Goal: Check status: Check status

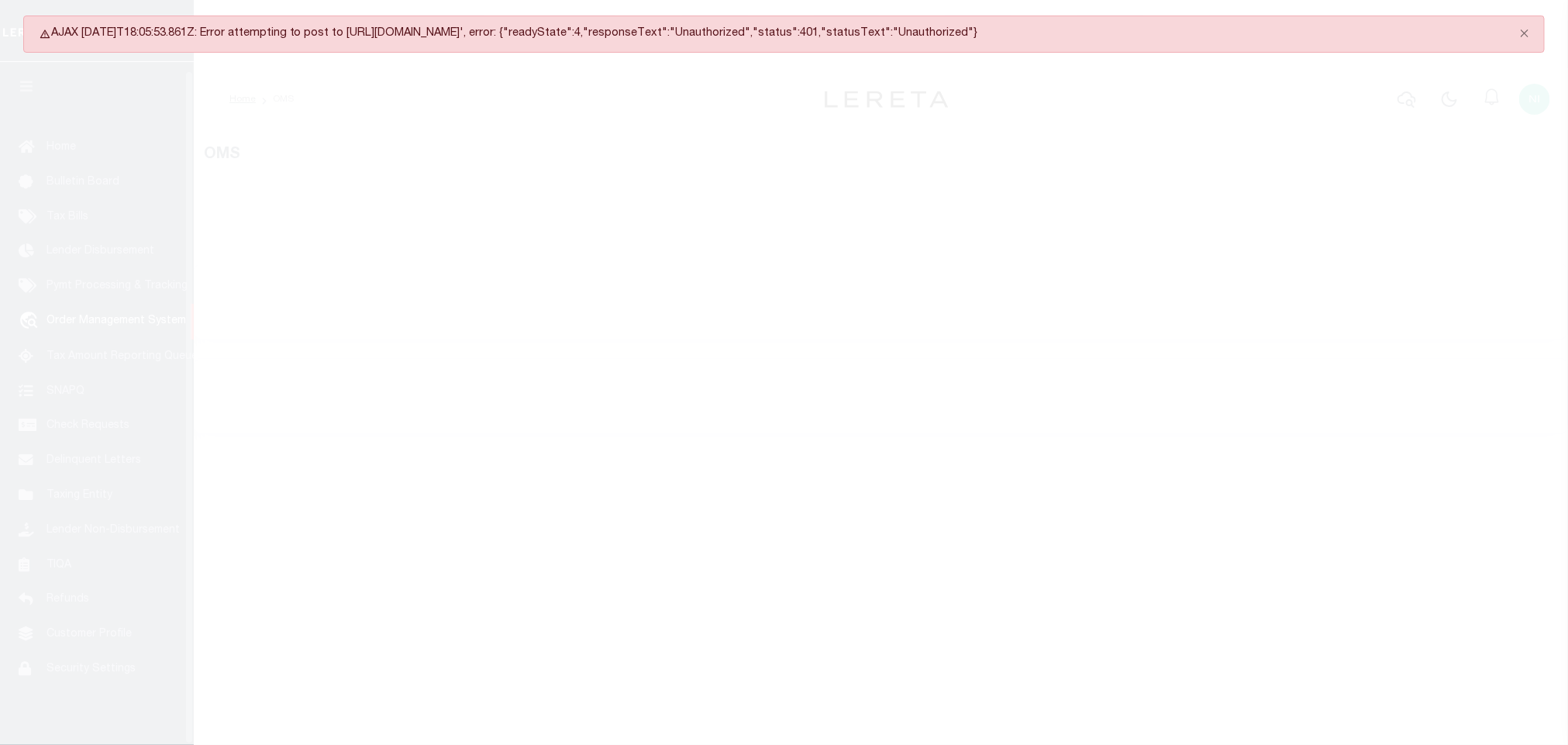
scroll to position [9, 0]
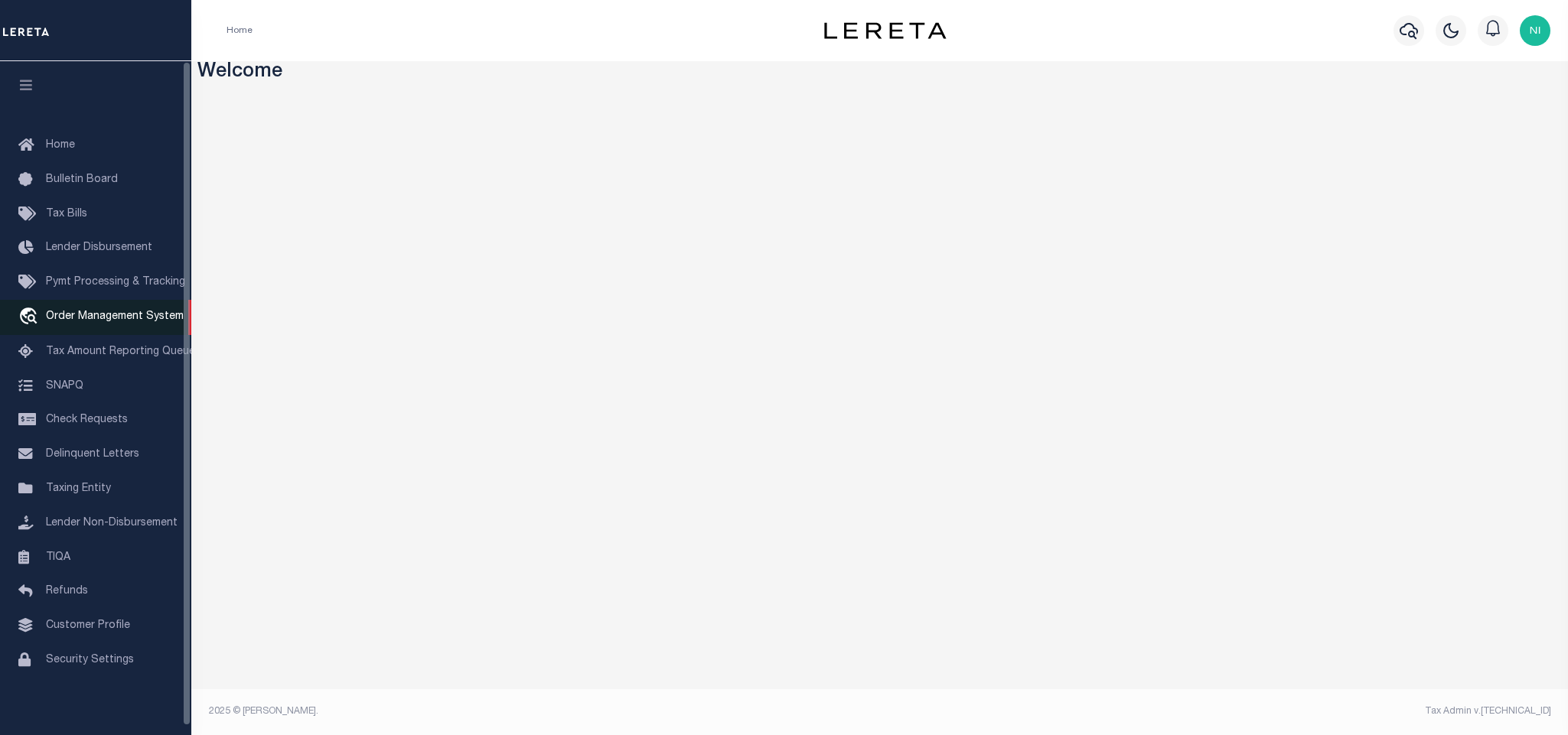
click at [133, 320] on span "Order Management System" at bounding box center [115, 316] width 138 height 11
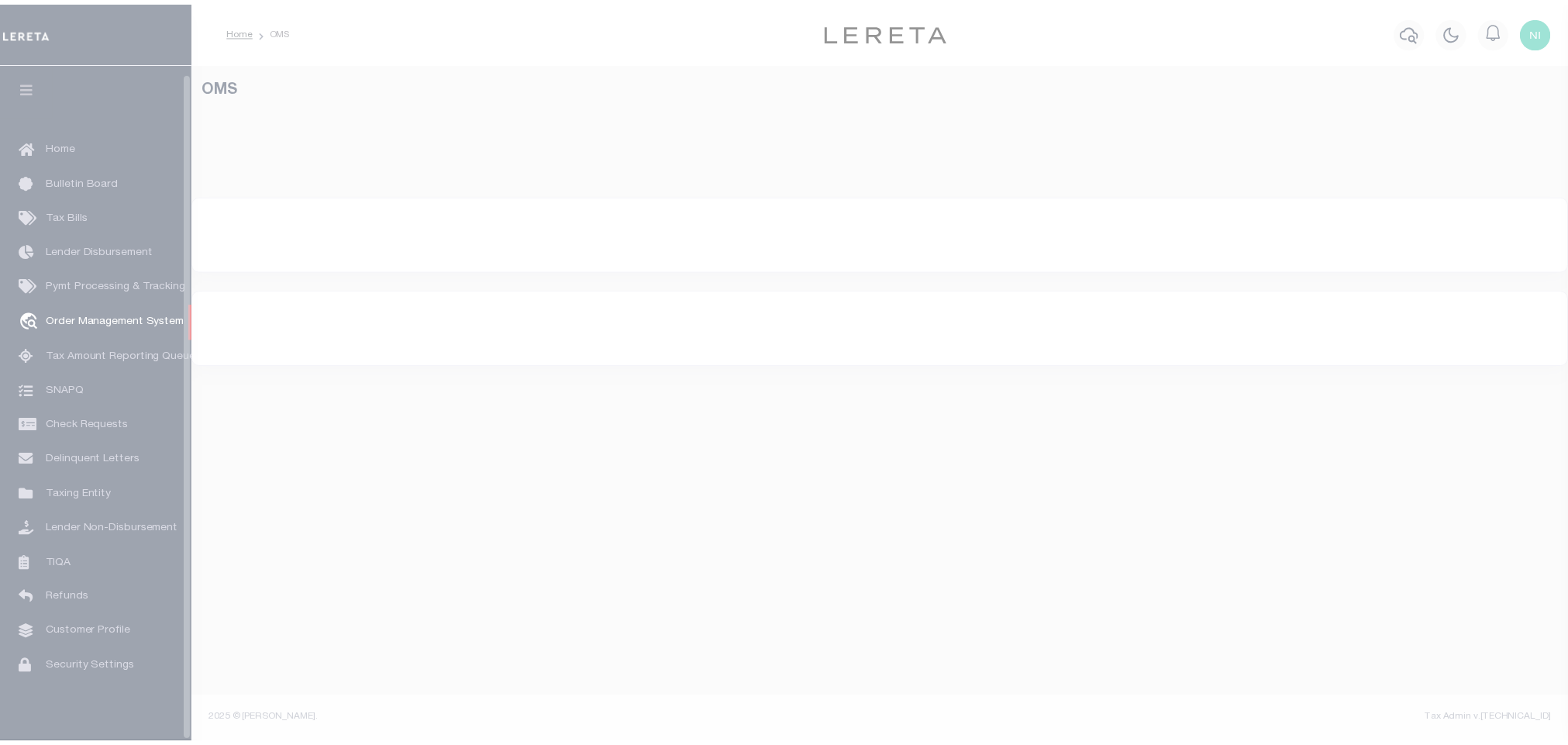
scroll to position [9, 0]
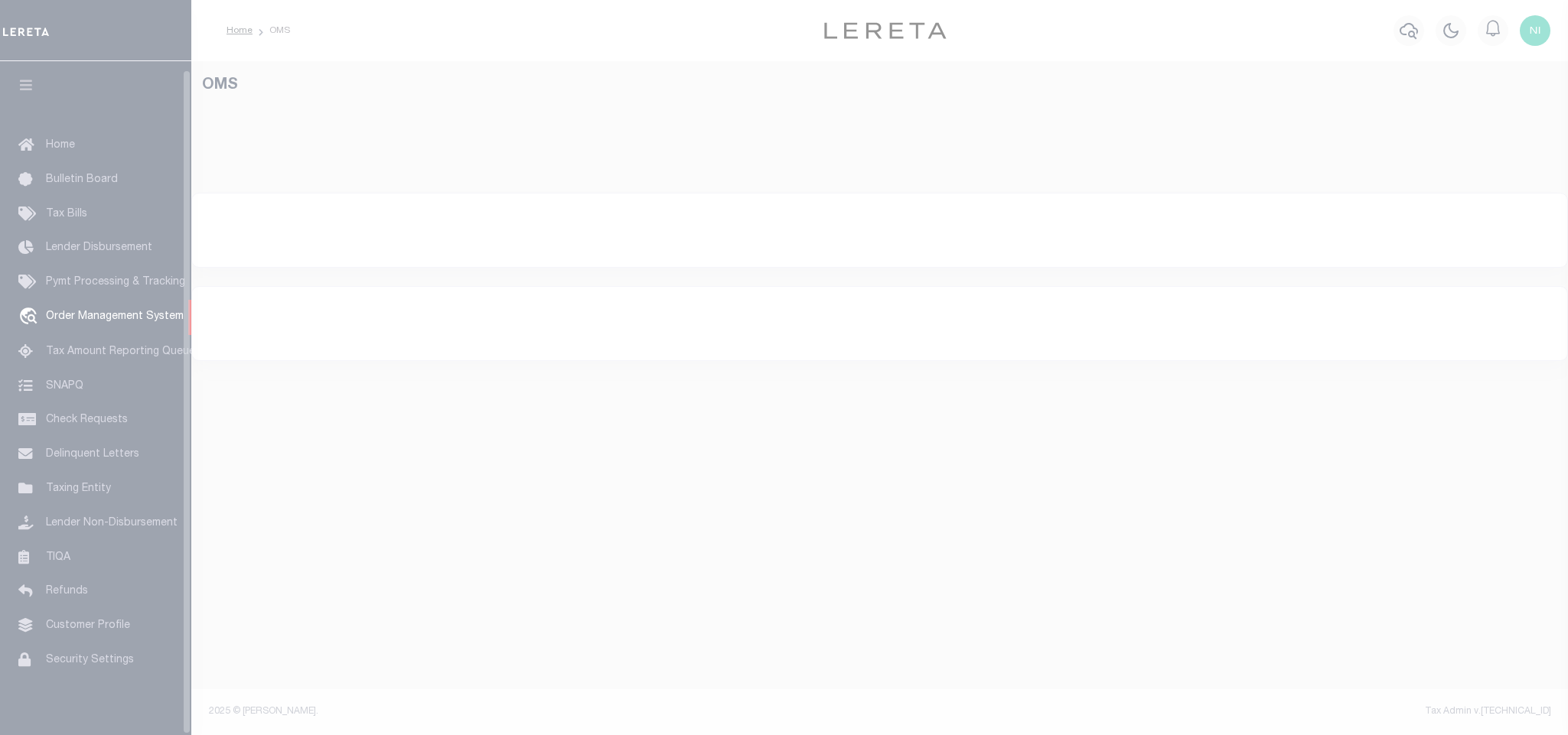
select select "200"
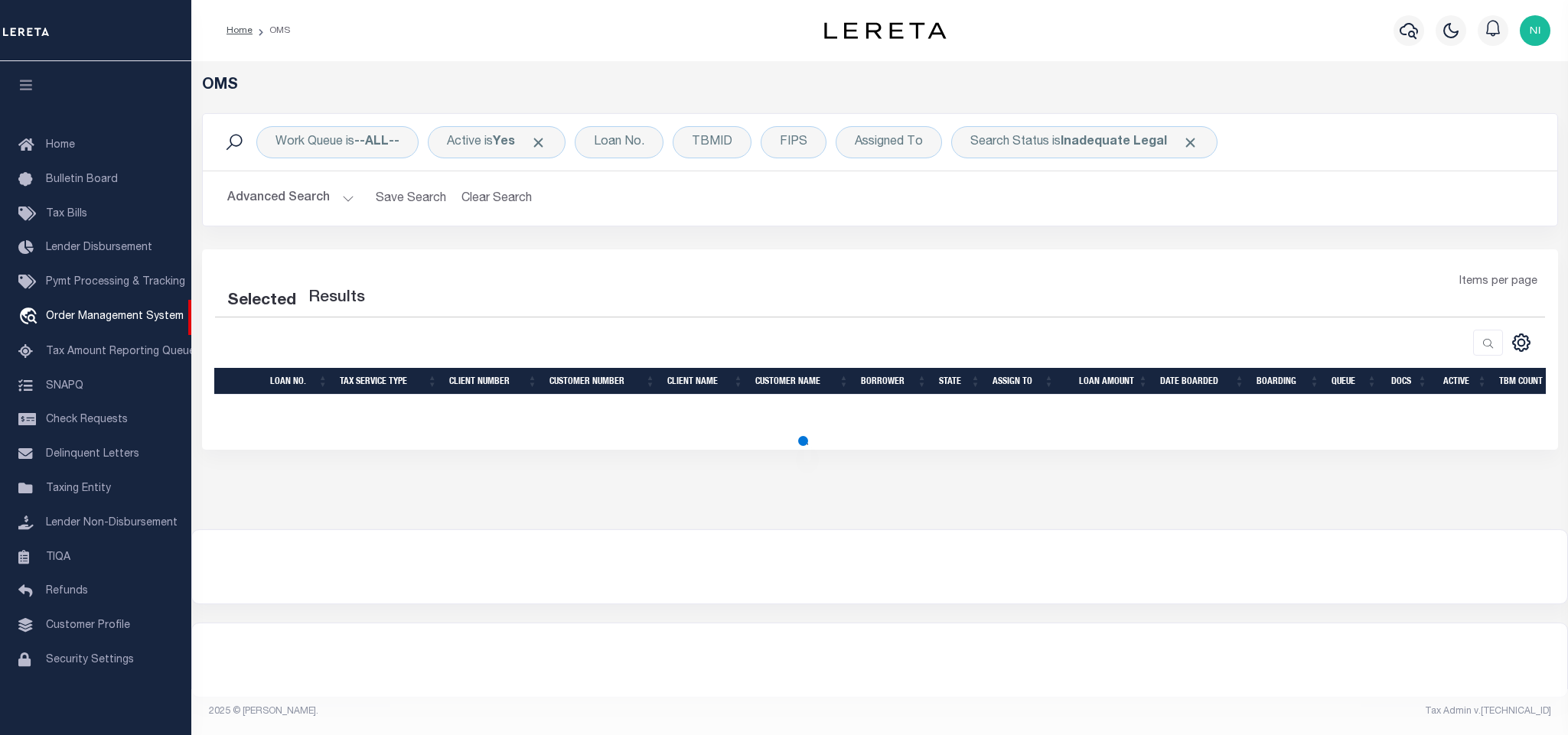
select select "200"
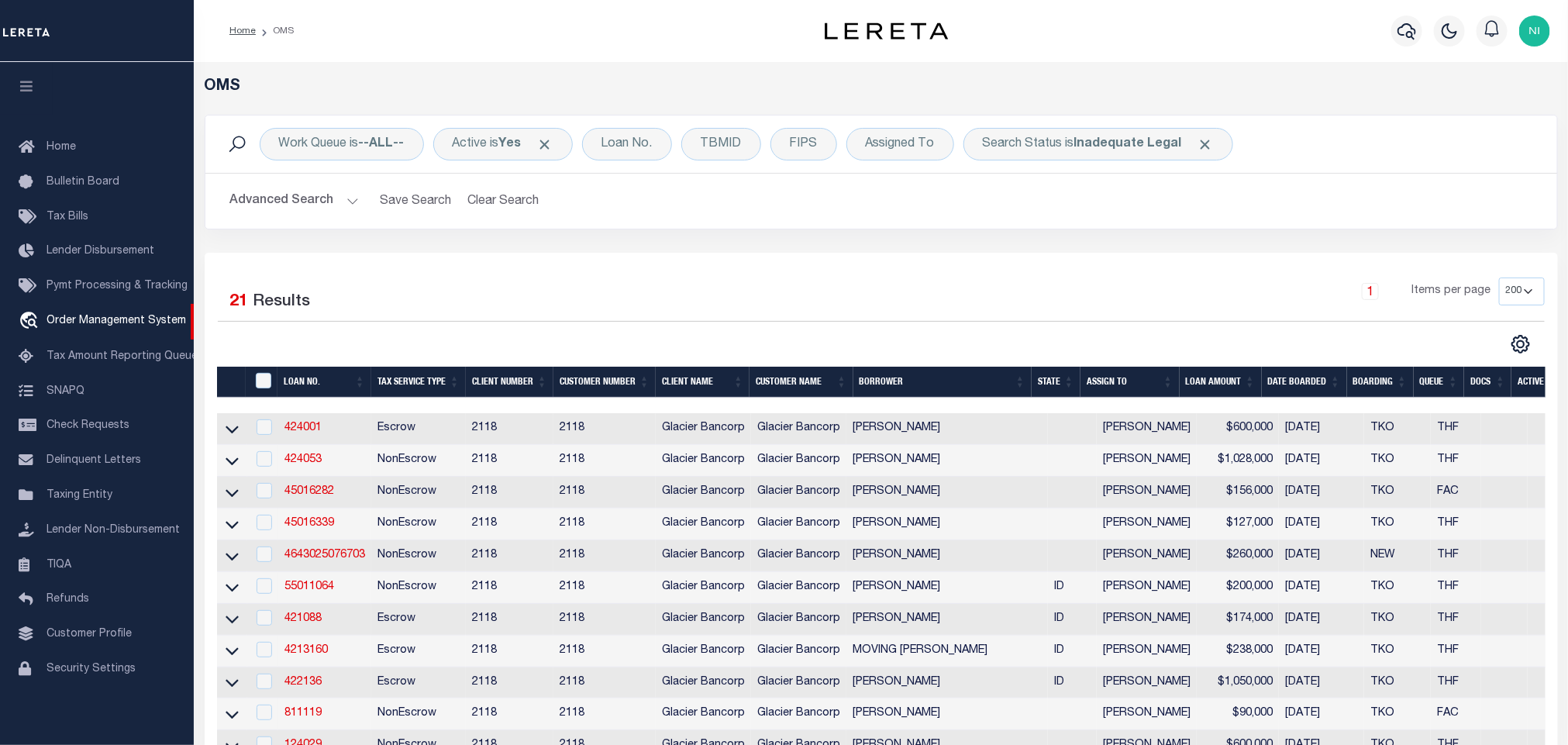
click at [1017, 228] on div "Advanced Search Save Search Clear Search tblSearchTopScreen_dynamictable_____De…" at bounding box center [881, 201] width 1352 height 55
click at [359, 147] on div "Work Queue is --ALL--" at bounding box center [341, 144] width 164 height 32
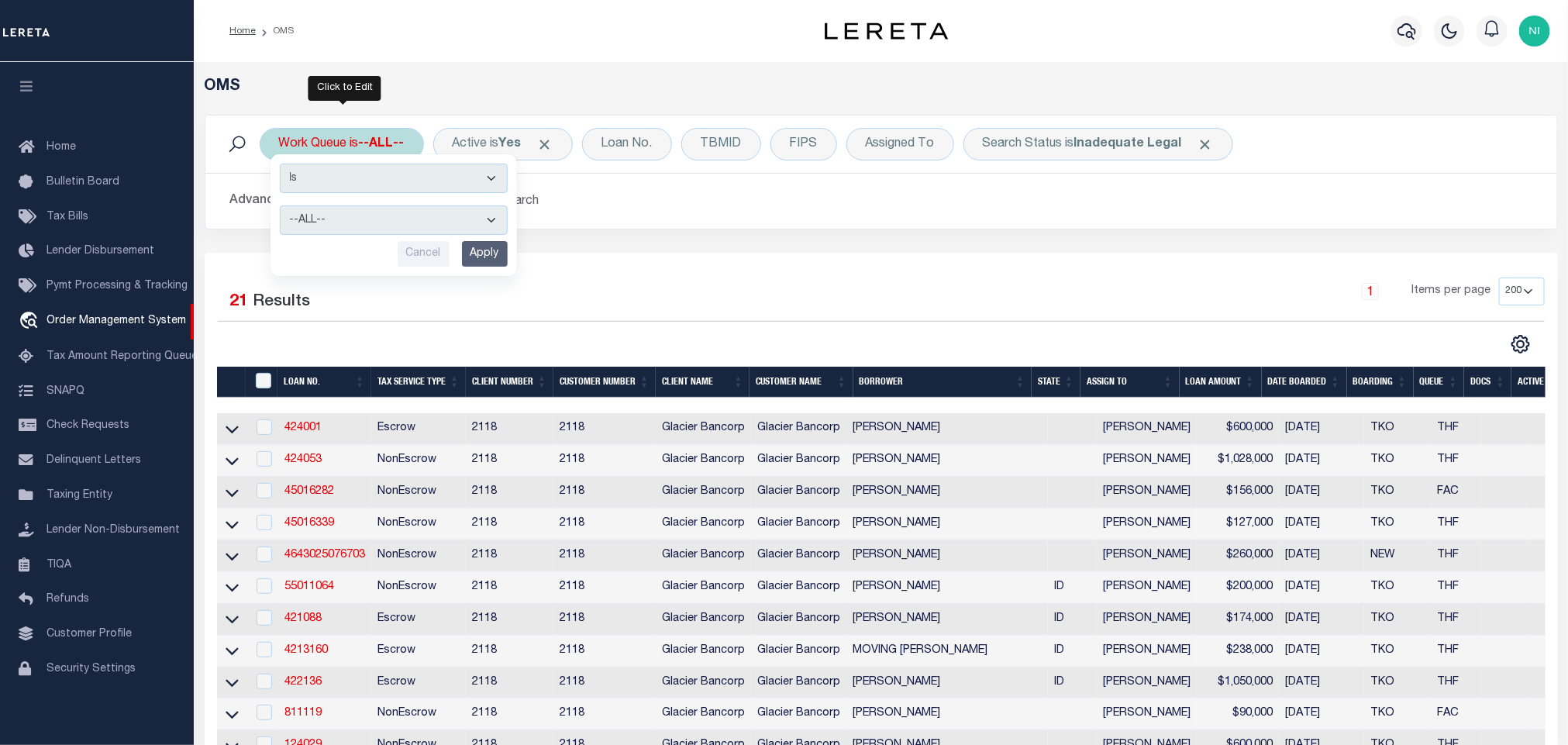
drag, startPoint x: 367, startPoint y: 214, endPoint x: 370, endPoint y: 235, distance: 21.2
click at [367, 214] on select "--ALL-- factRSystems General ThoughtFocus" at bounding box center [394, 220] width 228 height 30
click at [280, 207] on select "--ALL-- factRSystems General ThoughtFocus" at bounding box center [394, 220] width 228 height 30
drag, startPoint x: 375, startPoint y: 214, endPoint x: 375, endPoint y: 231, distance: 17.0
click at [375, 214] on select "--ALL-- factRSystems General ThoughtFocus" at bounding box center [394, 220] width 228 height 30
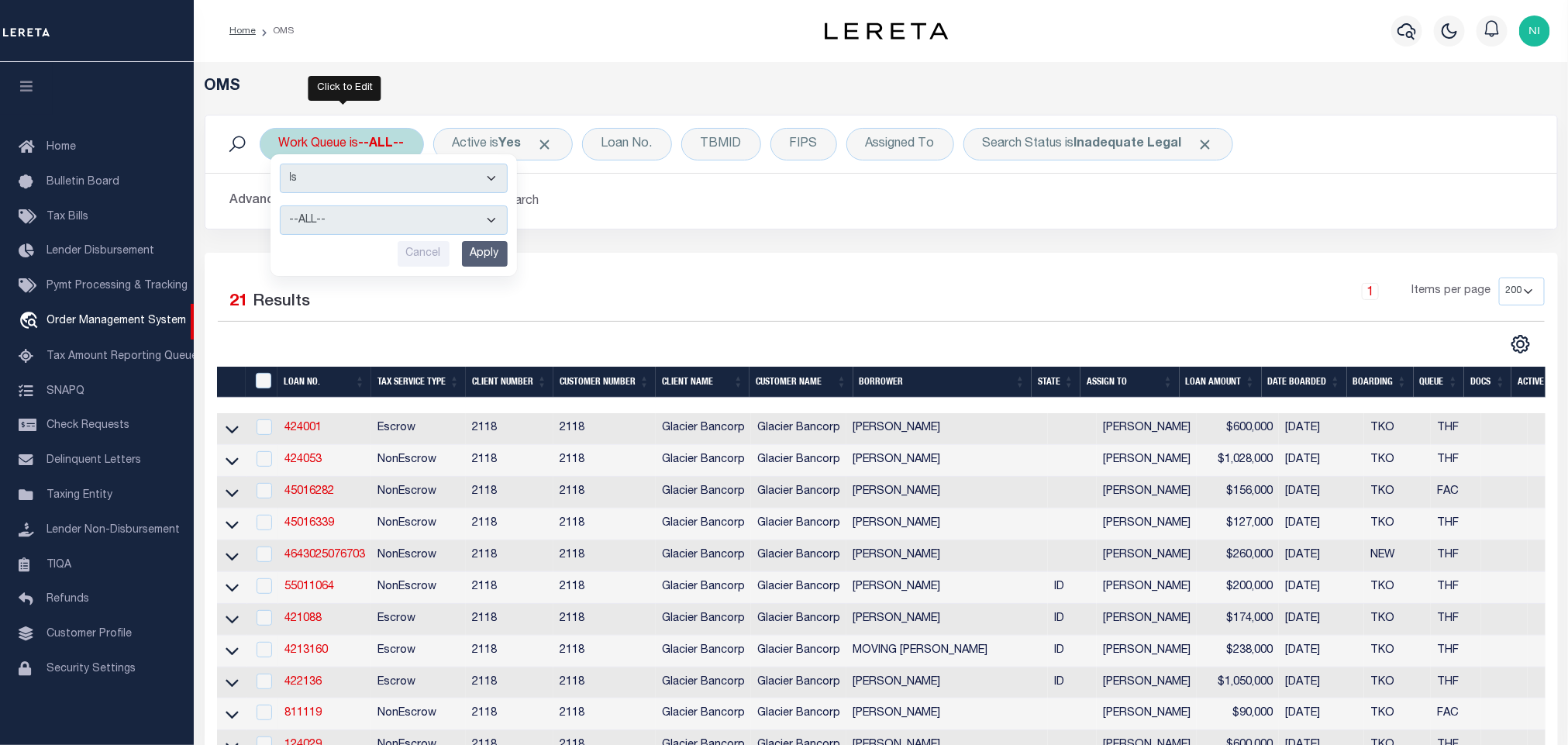
select select "FAC"
click at [280, 207] on select "--ALL-- factRSystems General ThoughtFocus" at bounding box center [394, 220] width 228 height 30
click at [479, 257] on input "Apply" at bounding box center [485, 254] width 46 height 25
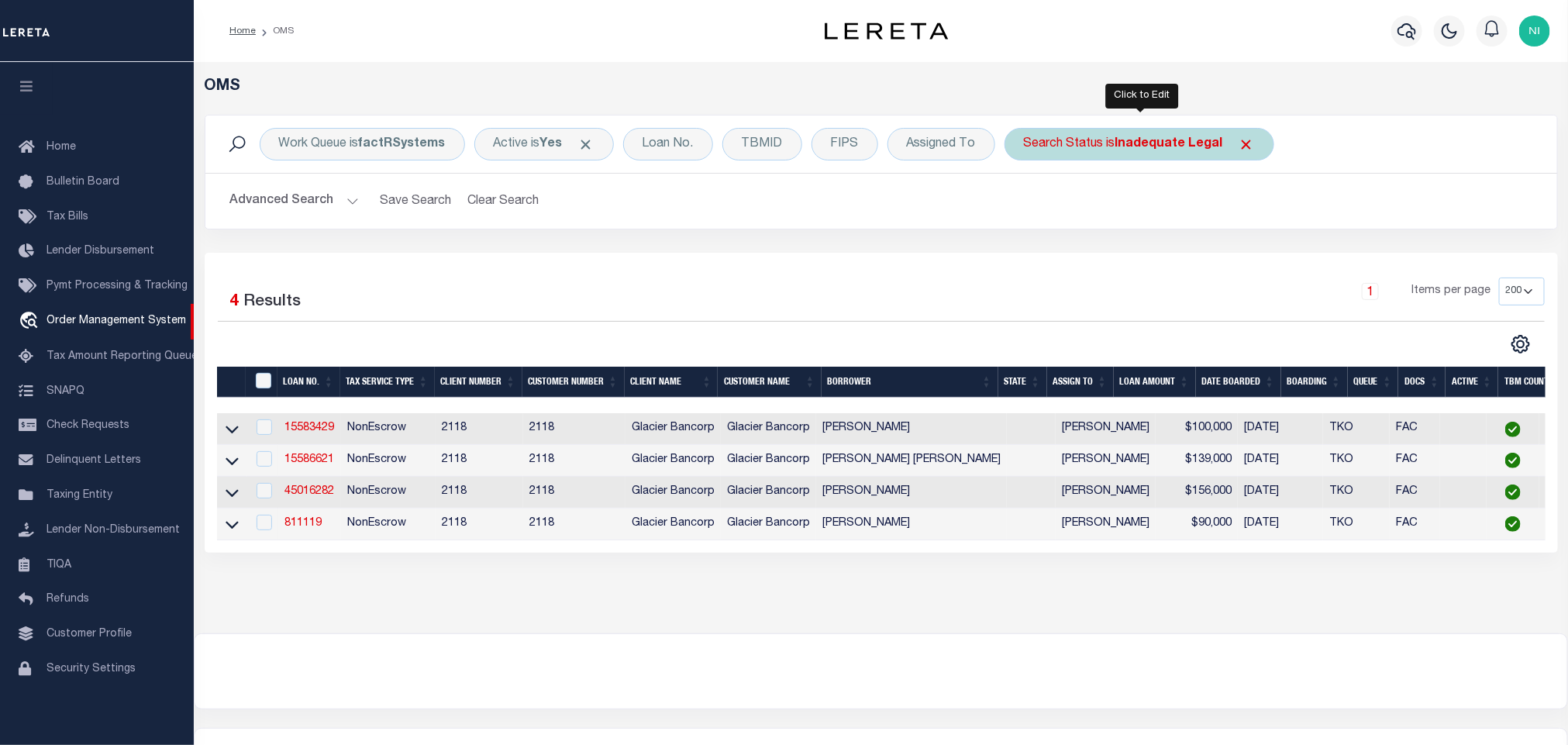
click at [1171, 147] on b "Inadequate Legal" at bounding box center [1170, 144] width 108 height 13
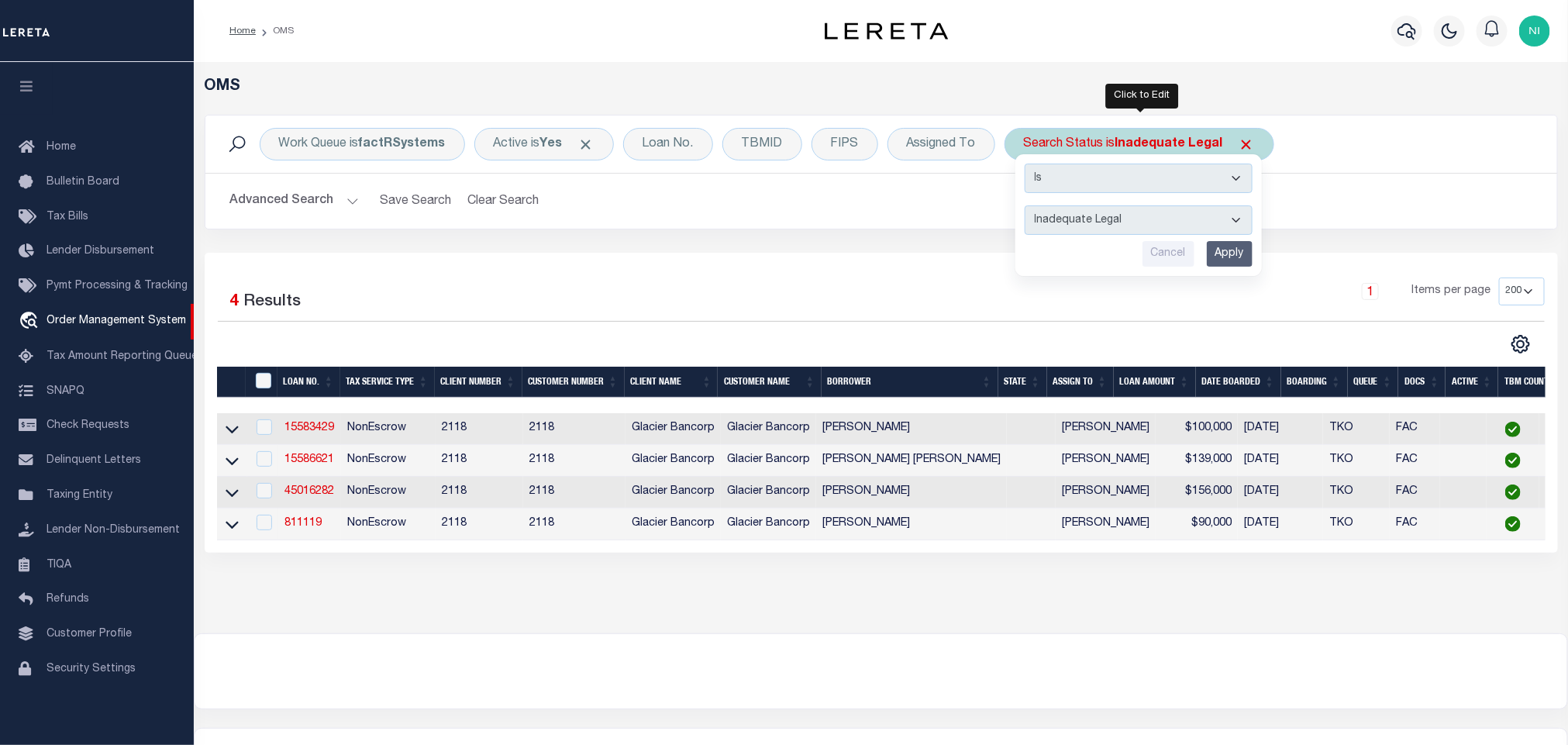
click at [1133, 224] on select "Automated Search Bad Parcel Complete Duplicate Parcel High Dollar Reporting In …" at bounding box center [1138, 220] width 228 height 30
select select "IP"
click at [1029, 207] on select "Automated Search Bad Parcel Complete Duplicate Parcel High Dollar Reporting In …" at bounding box center [1138, 220] width 228 height 30
click at [1228, 256] on input "Apply" at bounding box center [1229, 254] width 46 height 25
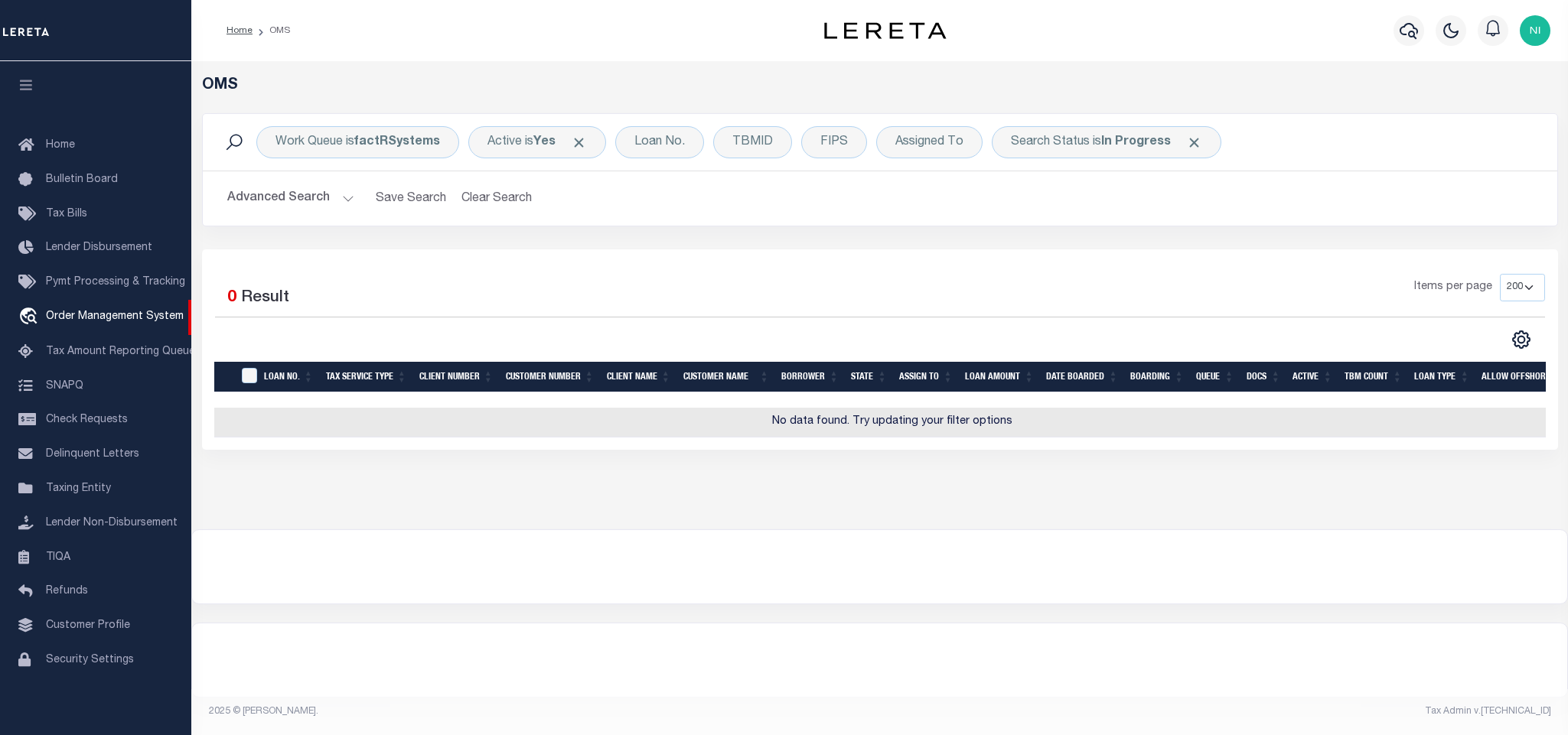
click at [316, 200] on button "Advanced Search" at bounding box center [291, 199] width 127 height 30
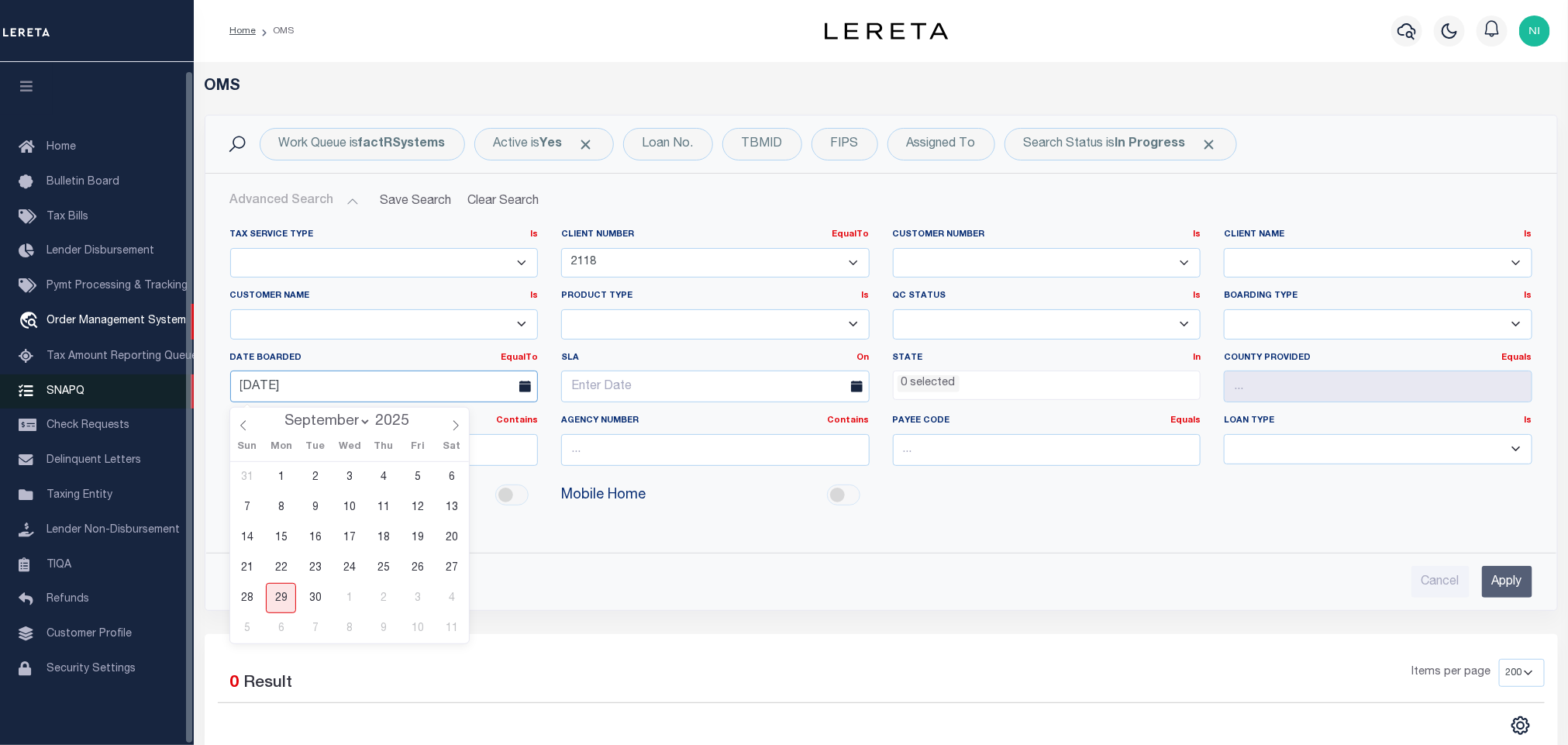
drag, startPoint x: 212, startPoint y: 392, endPoint x: 176, endPoint y: 392, distance: 36.0
click at [176, 392] on div "Home OMS Profile" at bounding box center [784, 553] width 1568 height 1107
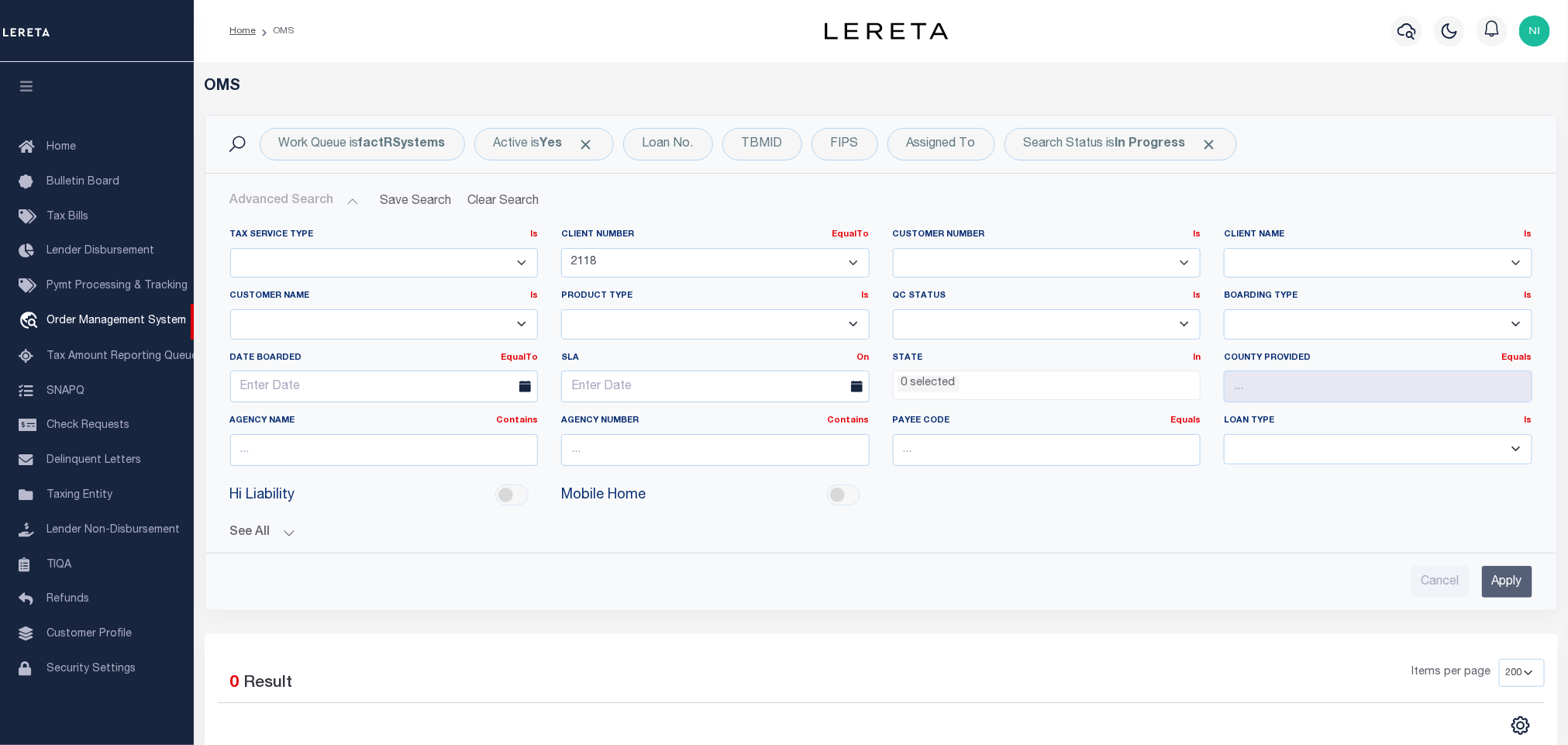
click at [561, 270] on select "1011 1012 1013 1014 1019 1042 1049 1052 1053 1055 1058 1061 1063 1064 1065 1069…" at bounding box center [715, 263] width 309 height 31
select select
click at [561, 249] on select "1011 1012 1013 1014 1019 1042 1049 1052 1053 1055 1058 1061 1063 1064 1065 1069…" at bounding box center [715, 263] width 309 height 31
click at [1512, 582] on input "Apply" at bounding box center [1508, 581] width 50 height 32
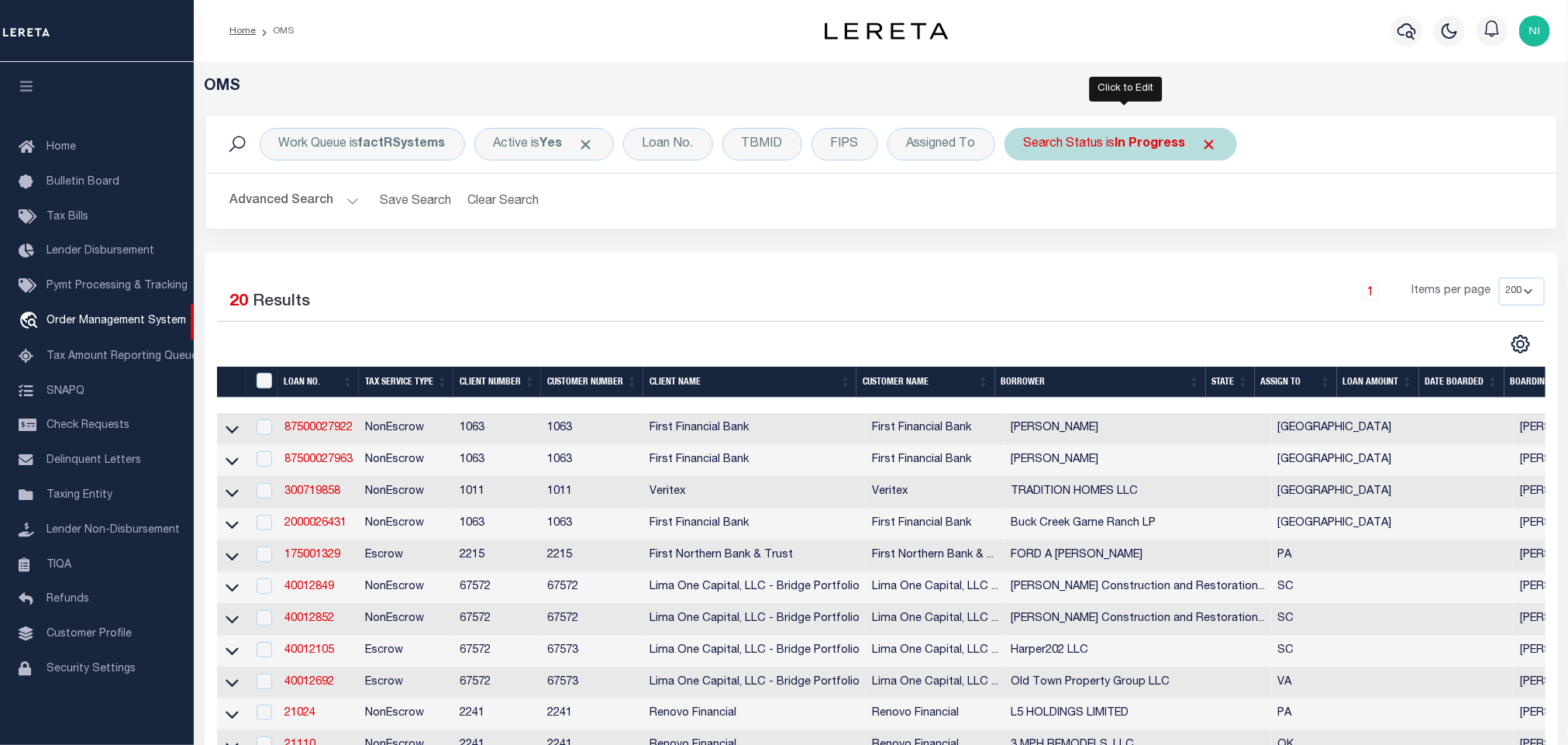
click at [1137, 144] on b "In Progress" at bounding box center [1151, 144] width 70 height 13
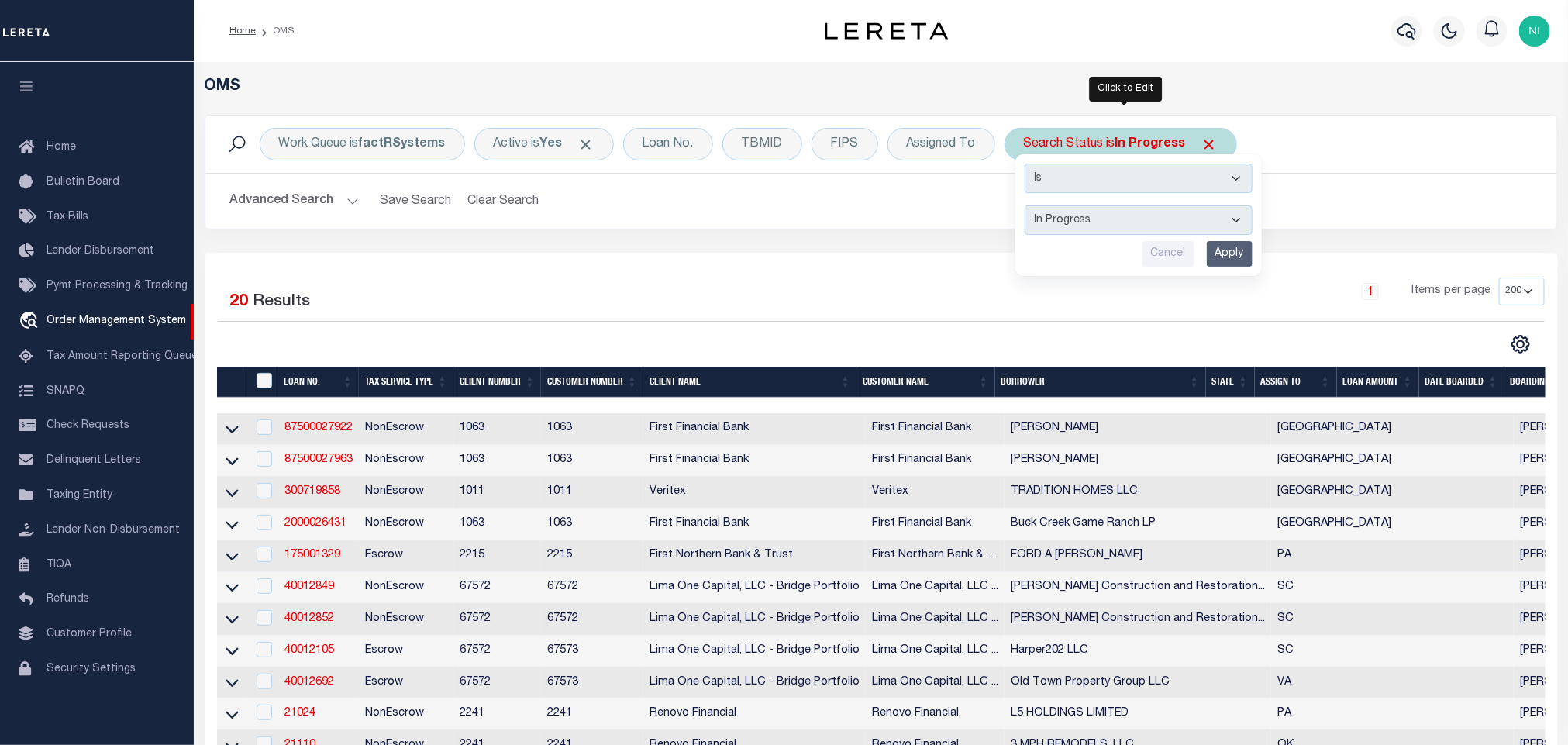
drag, startPoint x: 1127, startPoint y: 223, endPoint x: 1127, endPoint y: 235, distance: 12.0
click at [1127, 223] on select "Automated Search Bad Parcel Complete Duplicate Parcel High Dollar Reporting In …" at bounding box center [1138, 220] width 228 height 30
select select "RD"
click at [1029, 207] on select "Automated Search Bad Parcel Complete Duplicate Parcel High Dollar Reporting In …" at bounding box center [1138, 220] width 228 height 30
click at [1224, 248] on input "Apply" at bounding box center [1229, 254] width 46 height 25
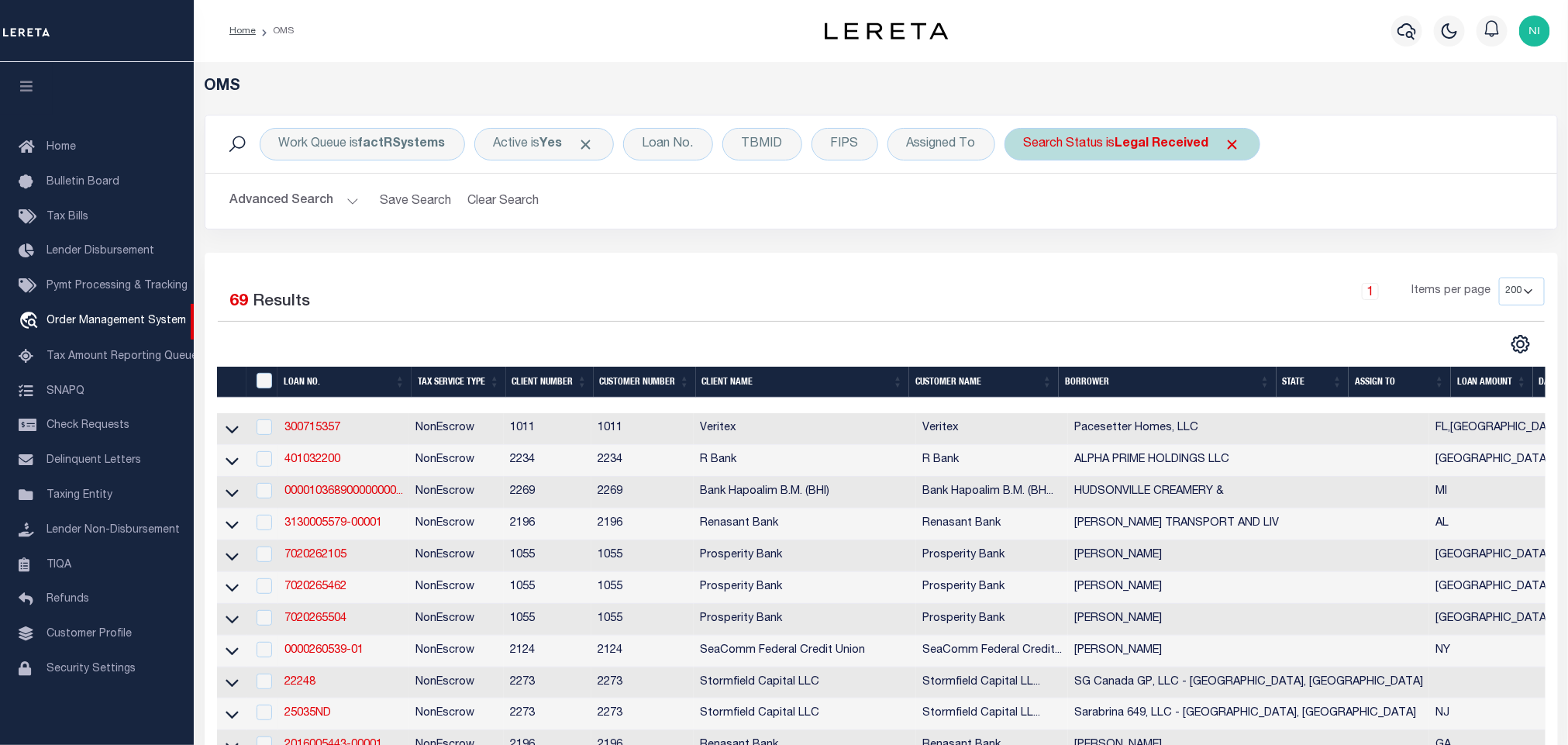
click at [1156, 142] on b "Legal Received" at bounding box center [1163, 144] width 94 height 13
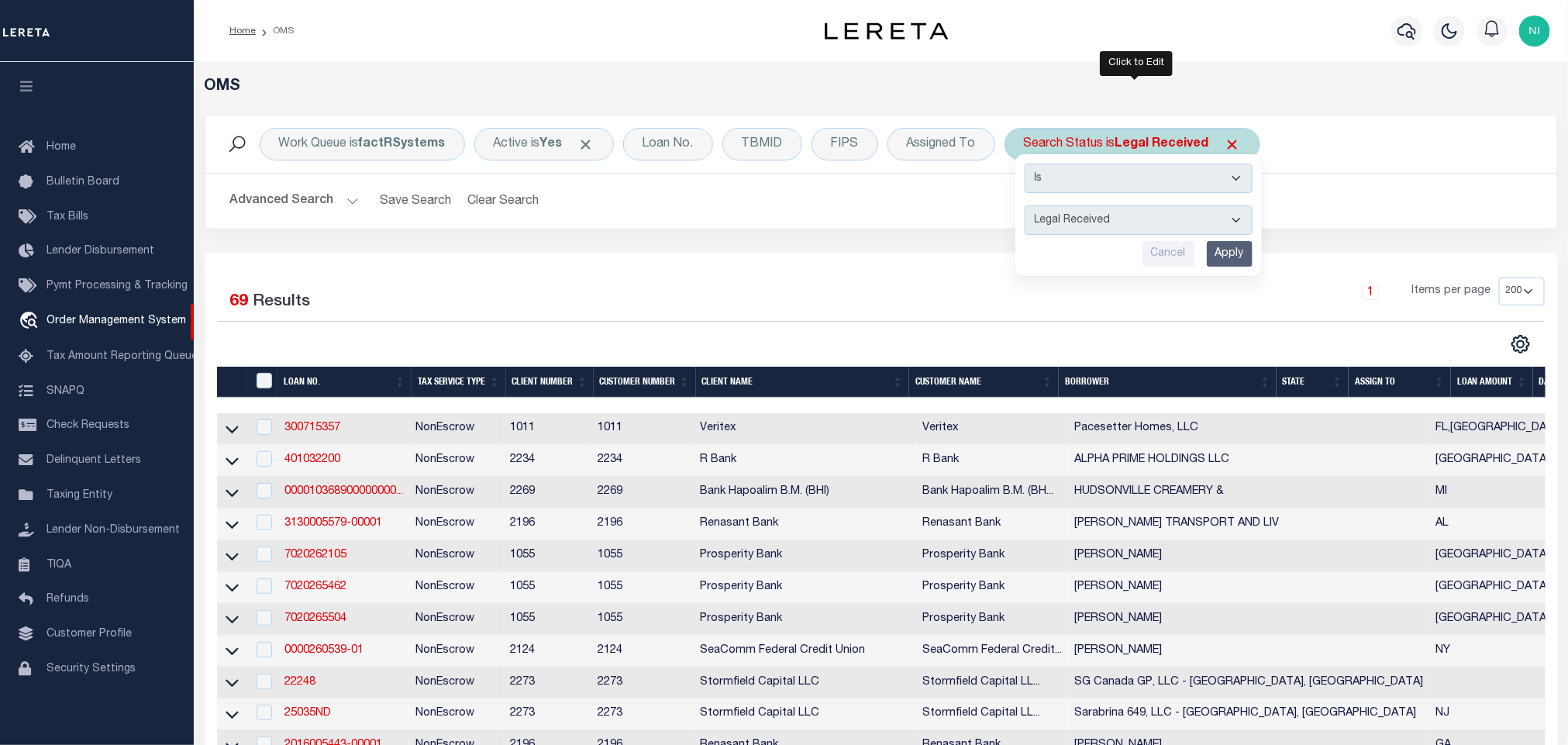
click at [1137, 223] on select "Automated Search Bad Parcel Complete Duplicate Parcel High Dollar Reporting In …" at bounding box center [1138, 220] width 228 height 30
select select "QC"
click at [1029, 207] on select "Automated Search Bad Parcel Complete Duplicate Parcel High Dollar Reporting In …" at bounding box center [1138, 220] width 228 height 30
click at [1233, 250] on input "Apply" at bounding box center [1229, 254] width 46 height 25
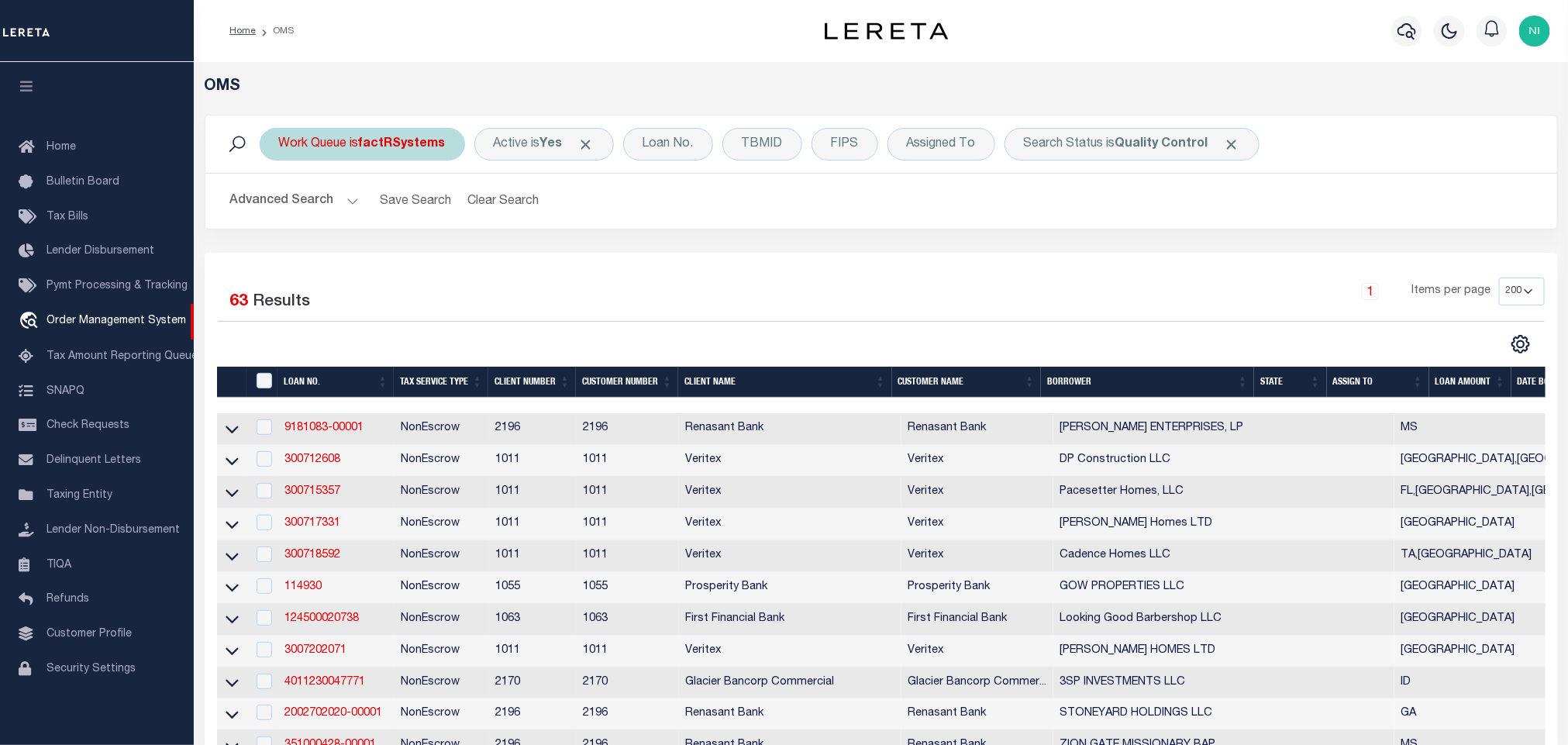
click at [382, 148] on b "factRSystems" at bounding box center [403, 144] width 86 height 13
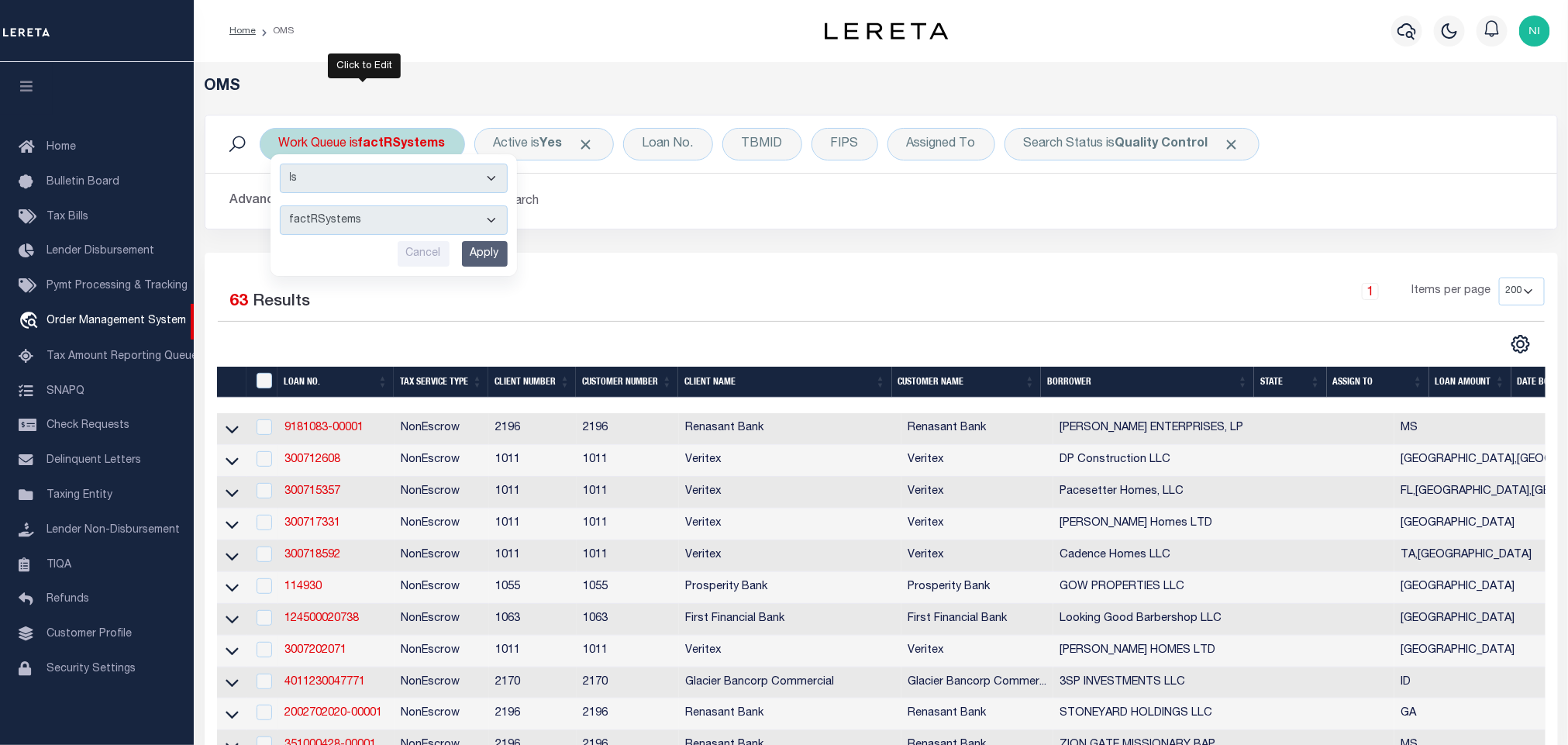
drag, startPoint x: 365, startPoint y: 221, endPoint x: 366, endPoint y: 236, distance: 15.0
click at [365, 221] on select "--ALL-- factRSystems General ThoughtFocus" at bounding box center [394, 220] width 228 height 30
select select "FAC_GEN_THF"
click at [280, 207] on select "--ALL-- factRSystems General ThoughtFocus" at bounding box center [394, 220] width 228 height 30
click at [488, 259] on input "Apply" at bounding box center [485, 254] width 46 height 25
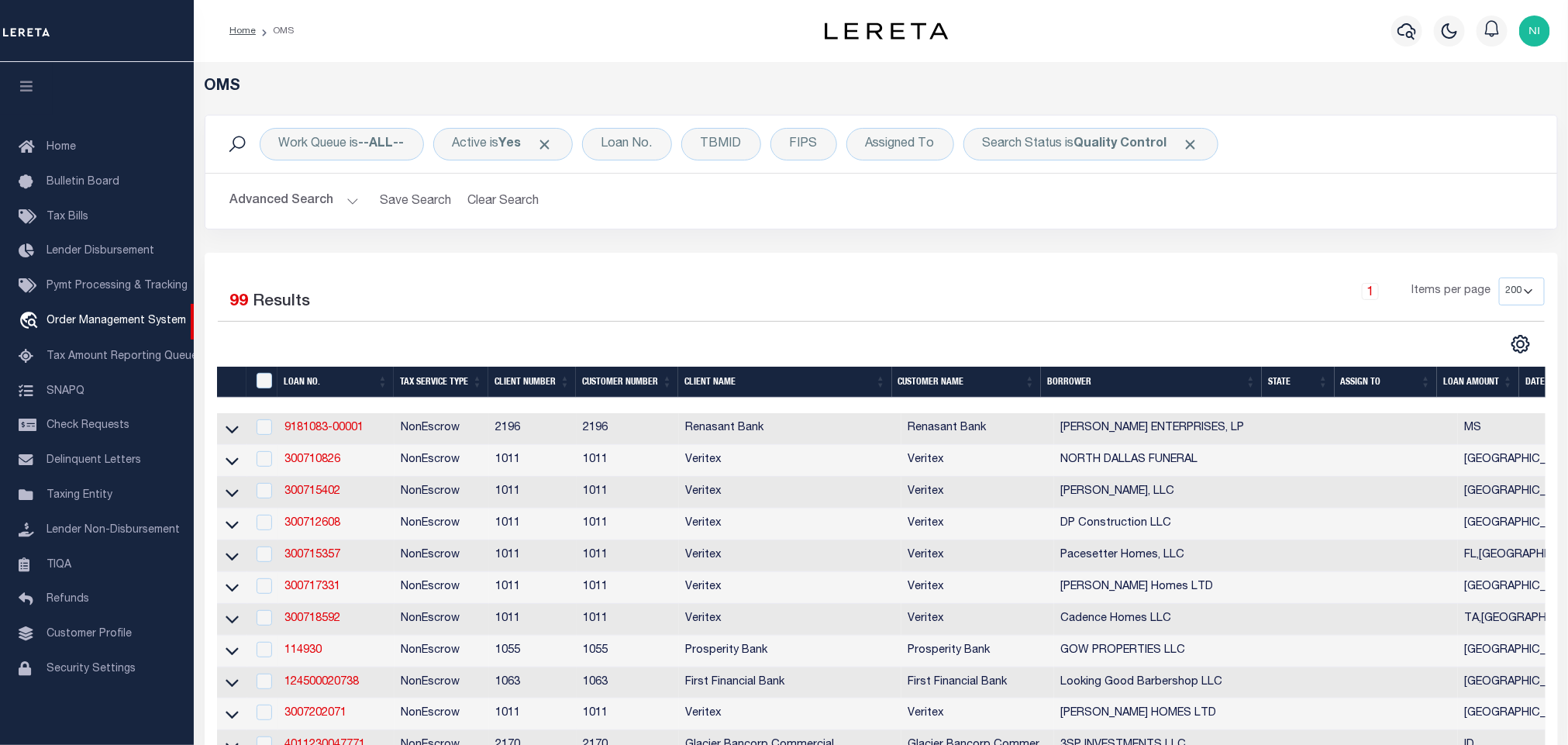
click at [817, 252] on div "Work Queue is --ALL-- Active is Yes Loan No. TBMID FIPS Assigned To Search Stat…" at bounding box center [881, 183] width 1377 height 138
click at [382, 148] on b "--ALL--" at bounding box center [382, 144] width 46 height 13
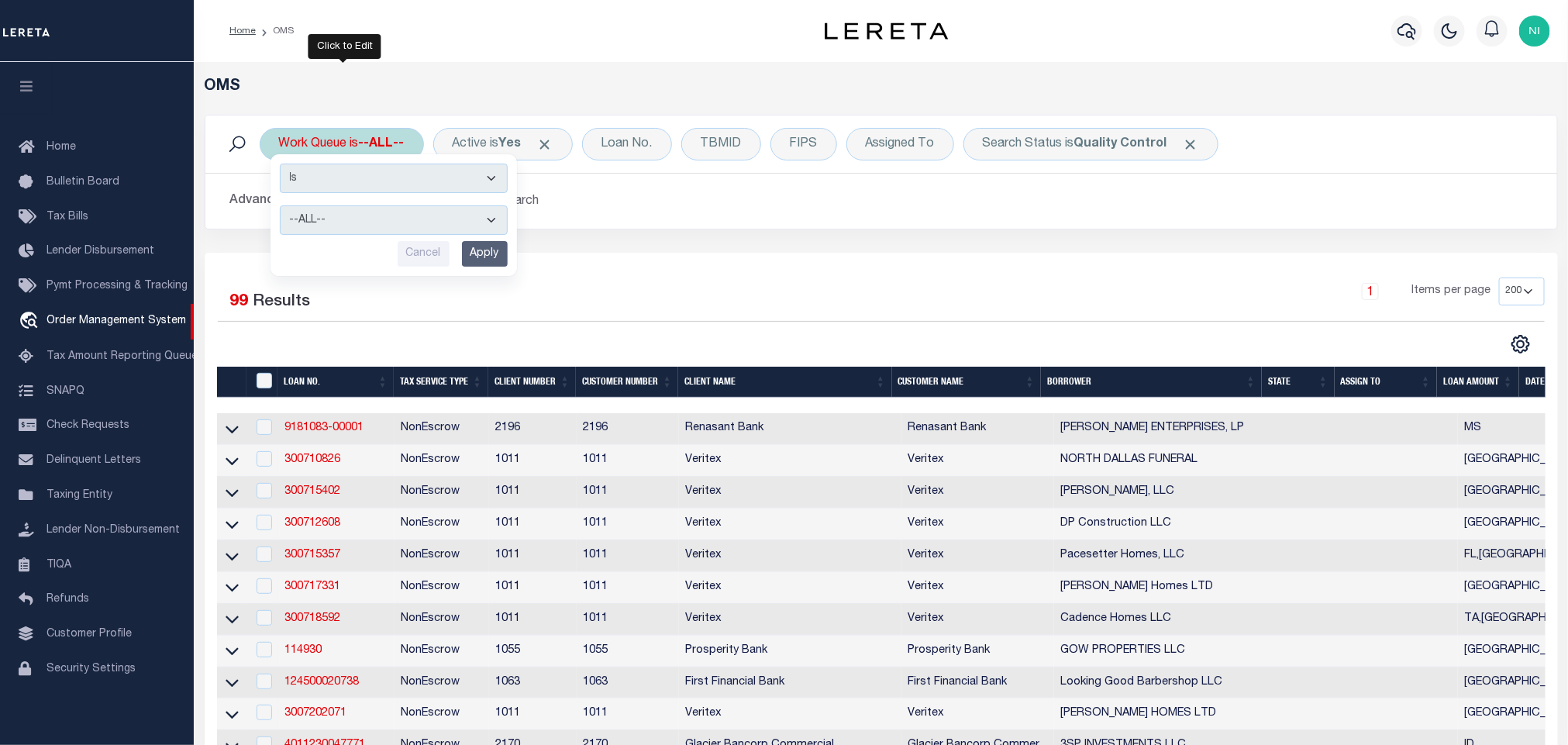
drag, startPoint x: 370, startPoint y: 219, endPoint x: 368, endPoint y: 232, distance: 13.2
click at [370, 219] on select "--ALL-- factRSystems General ThoughtFocus" at bounding box center [394, 220] width 228 height 30
select select "FAC"
click at [280, 207] on select "--ALL-- factRSystems General ThoughtFocus" at bounding box center [394, 220] width 228 height 30
click at [491, 253] on input "Apply" at bounding box center [485, 254] width 46 height 25
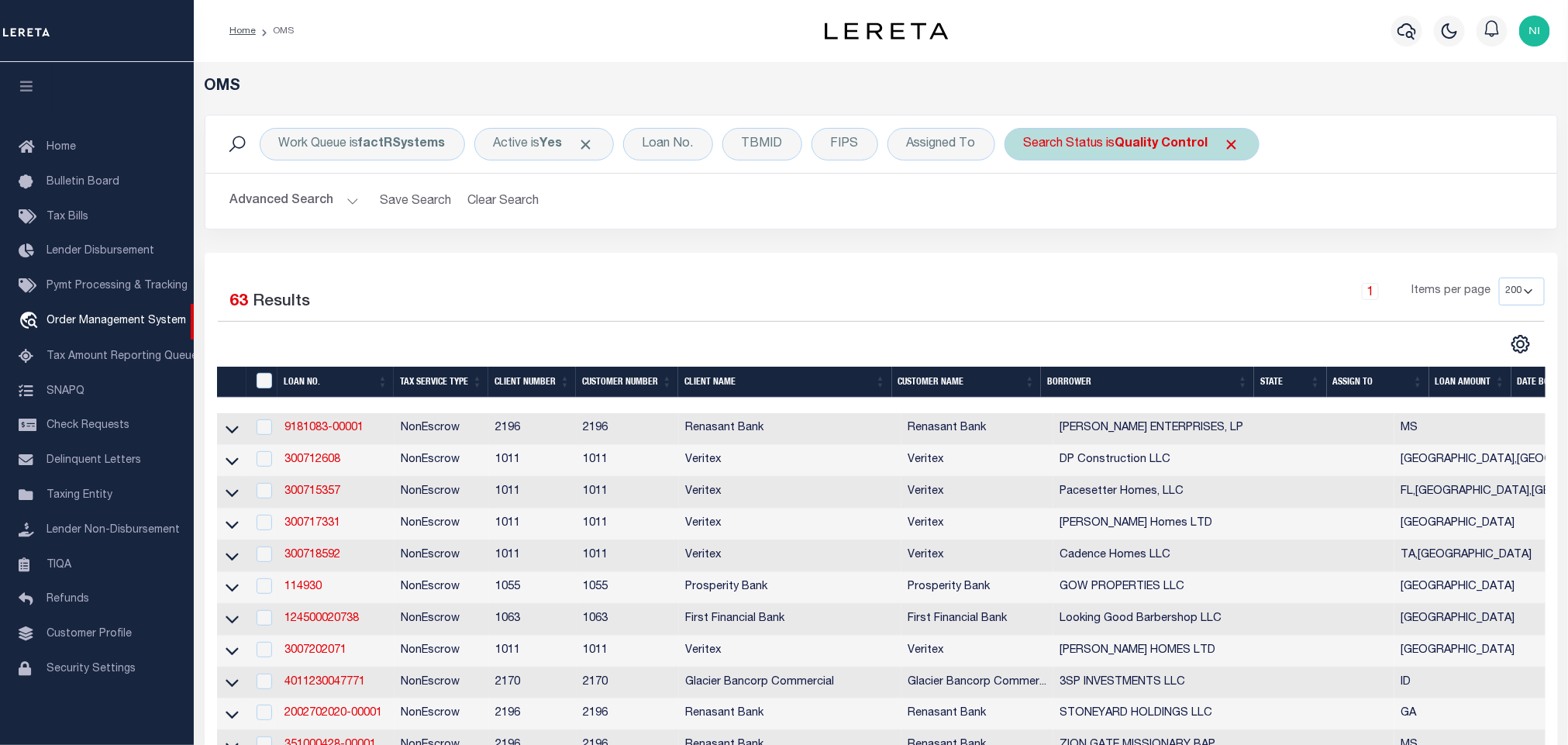
click at [1149, 140] on b "Quality Control" at bounding box center [1162, 144] width 93 height 13
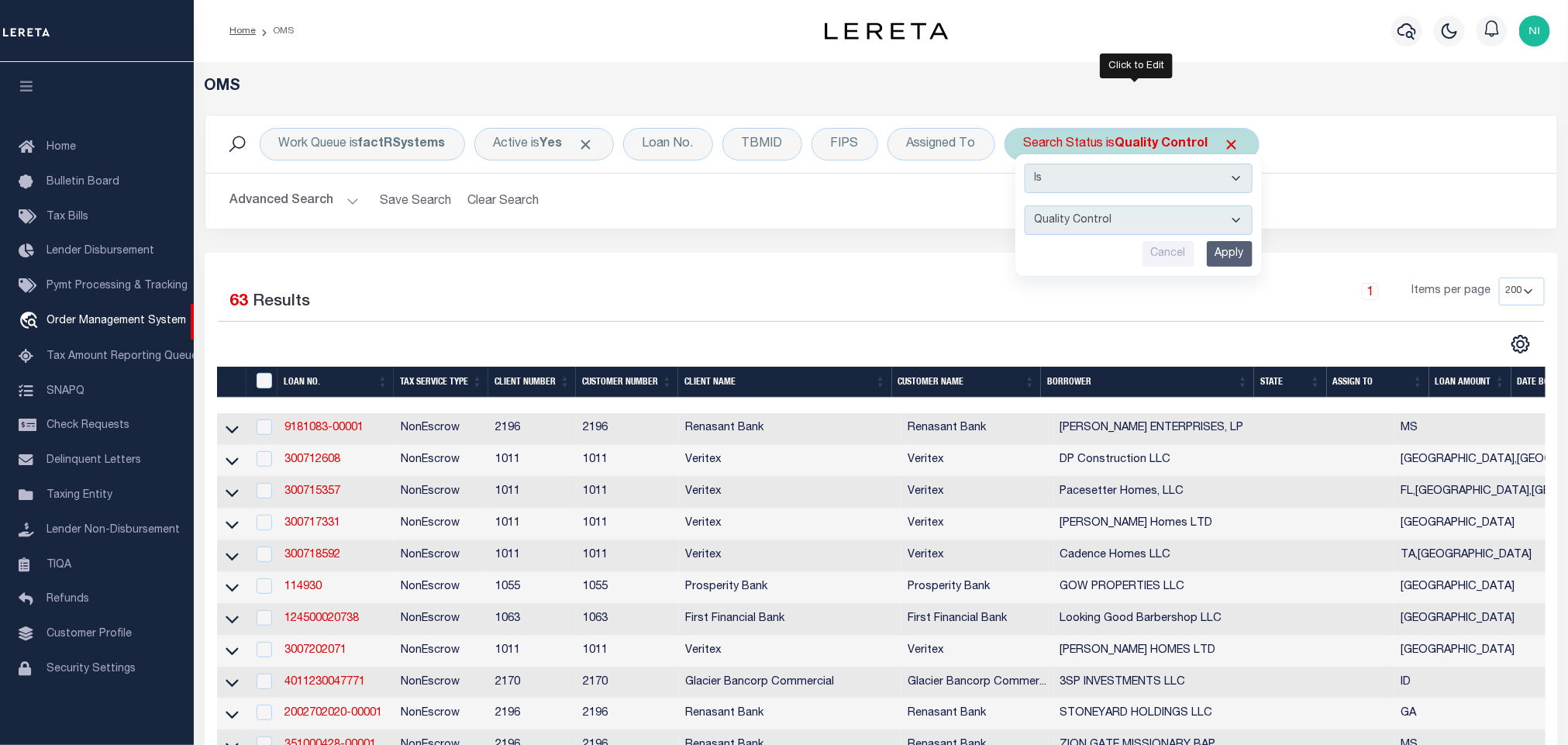
click at [1119, 213] on select "Automated Search Bad Parcel Complete Duplicate Parcel High Dollar Reporting In …" at bounding box center [1138, 220] width 228 height 30
select select "RD"
click at [1029, 207] on select "Automated Search Bad Parcel Complete Duplicate Parcel High Dollar Reporting In …" at bounding box center [1138, 220] width 228 height 30
click at [1223, 263] on input "Apply" at bounding box center [1229, 254] width 46 height 25
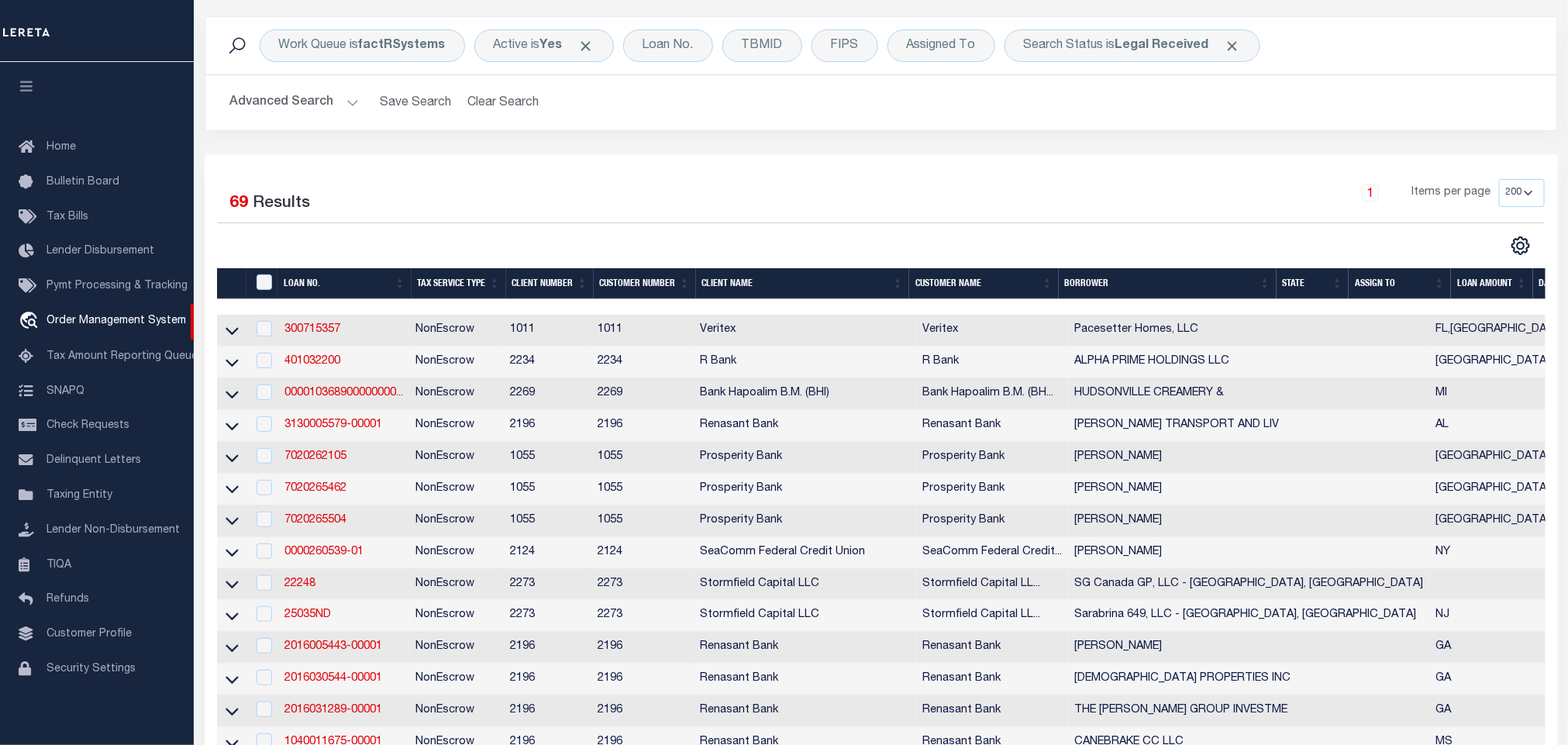
scroll to position [0, 0]
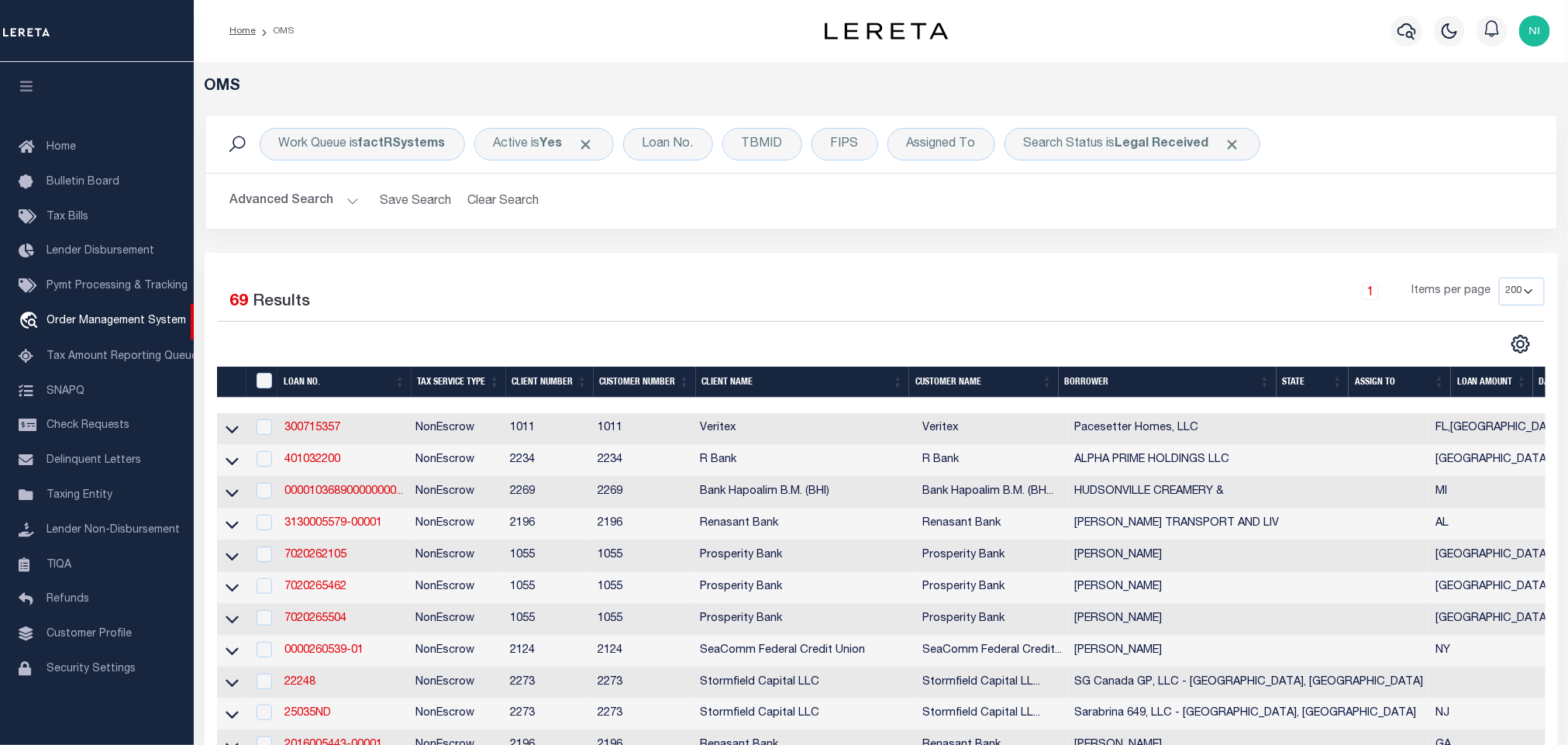
click at [626, 321] on div "1 Items per page 10 25 50 100 200" at bounding box center [1049, 299] width 1013 height 43
click at [626, 298] on div "1 Items per page 10 25 50 100 200" at bounding box center [1049, 297] width 990 height 41
click at [670, 205] on h2 "Advanced Search Save Search Clear Search tblSearchTopScreen_dynamictable_____De…" at bounding box center [882, 202] width 1328 height 31
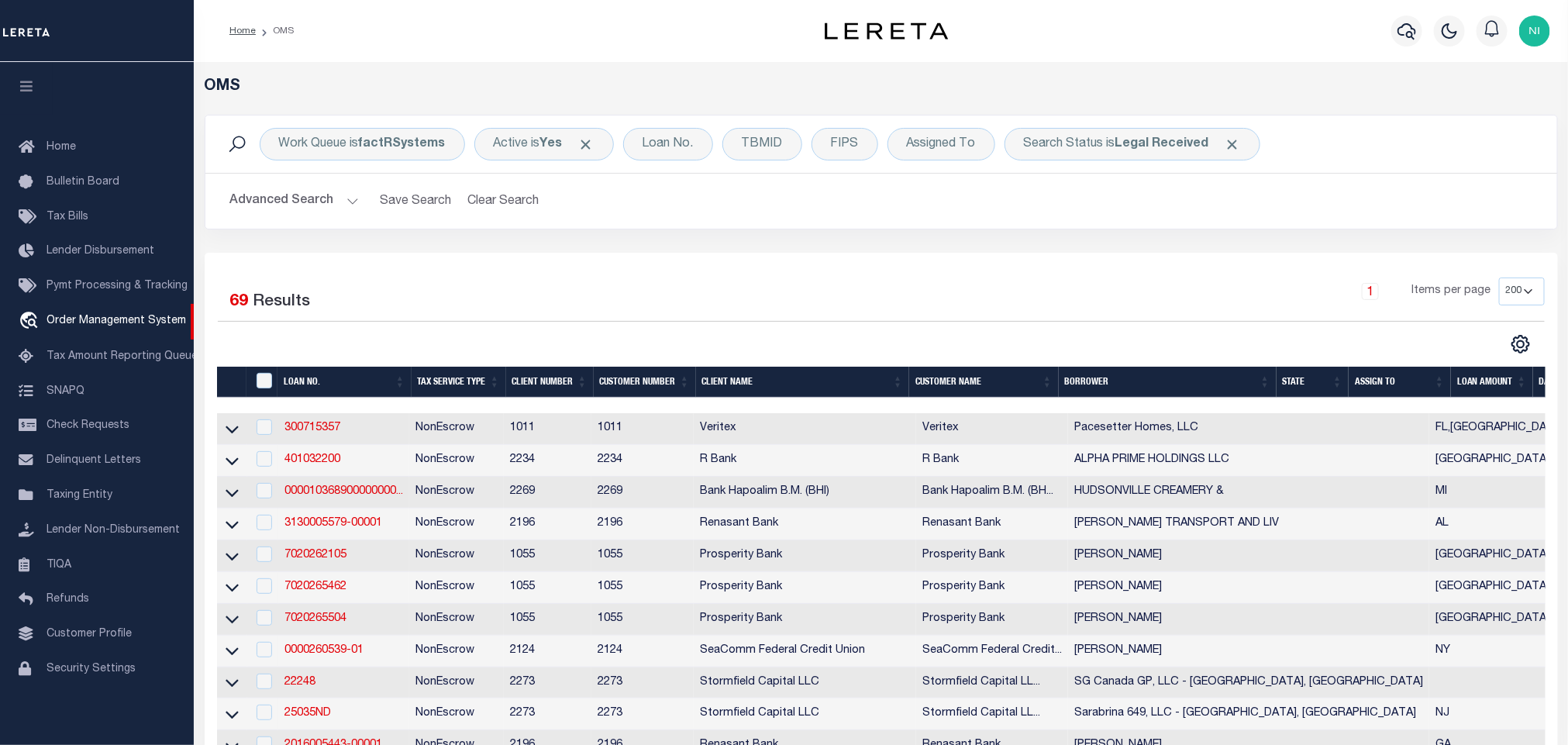
click at [912, 279] on div "1 Items per page 10 25 50 100 200" at bounding box center [1049, 297] width 990 height 41
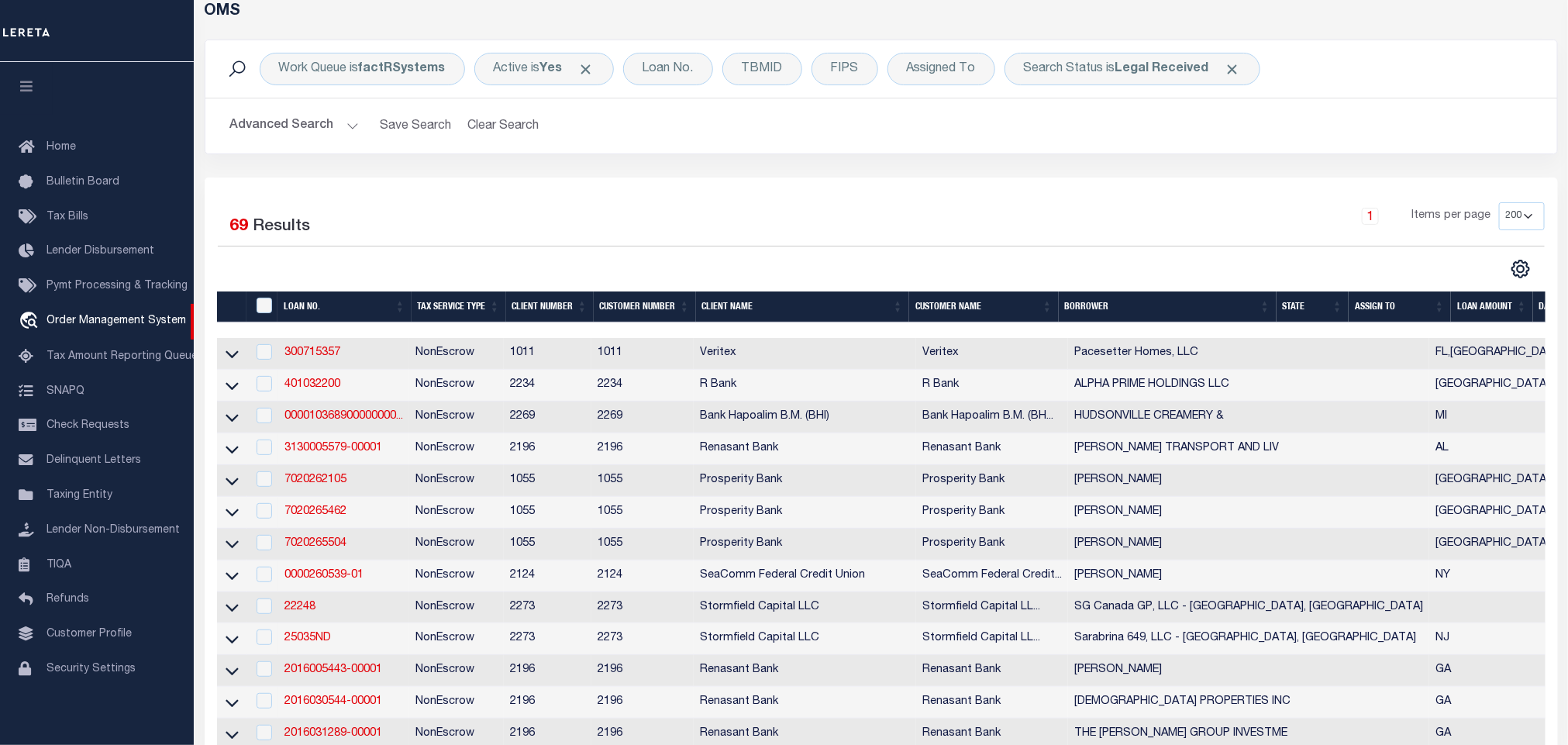
scroll to position [116, 0]
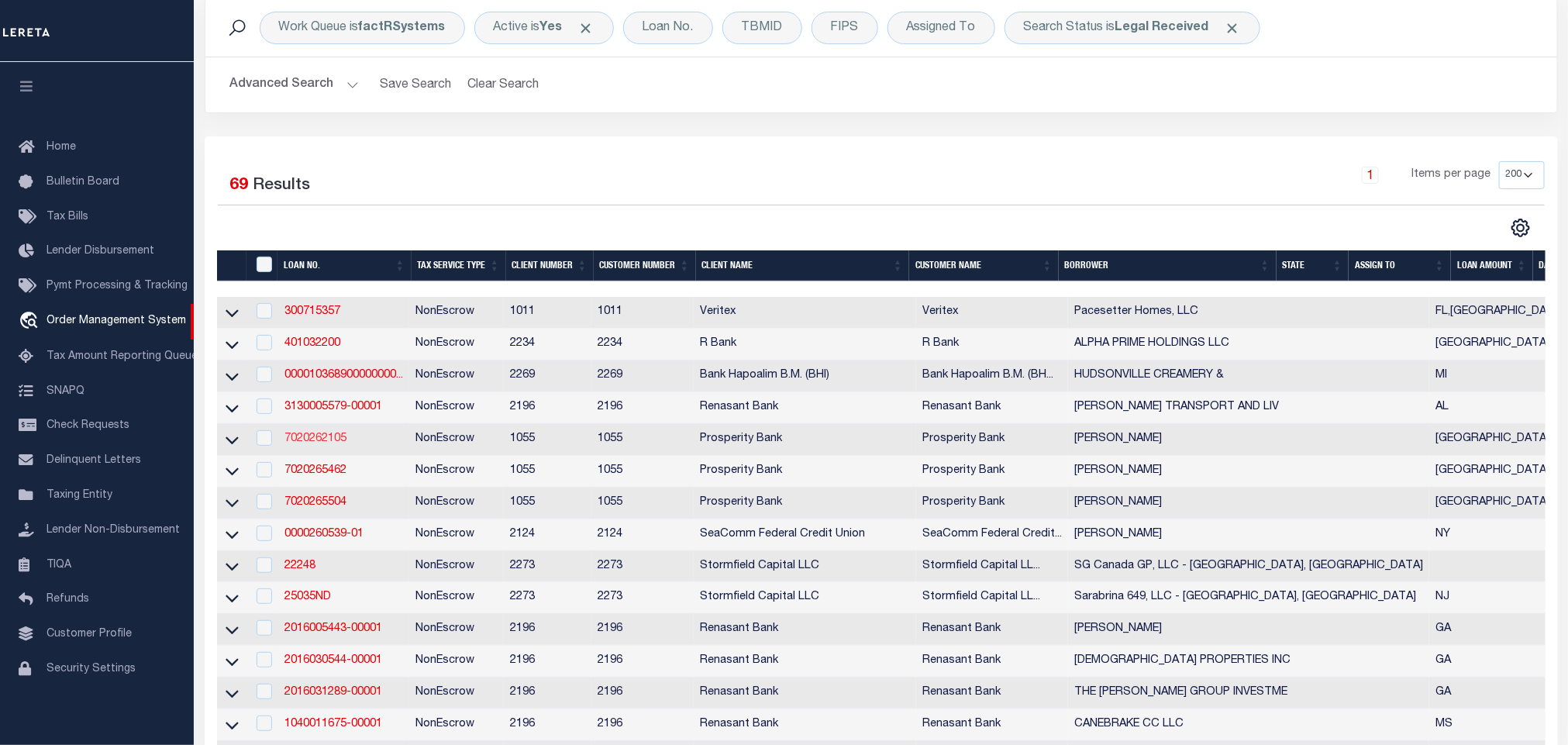
click at [319, 444] on link "7020262105" at bounding box center [315, 439] width 62 height 11
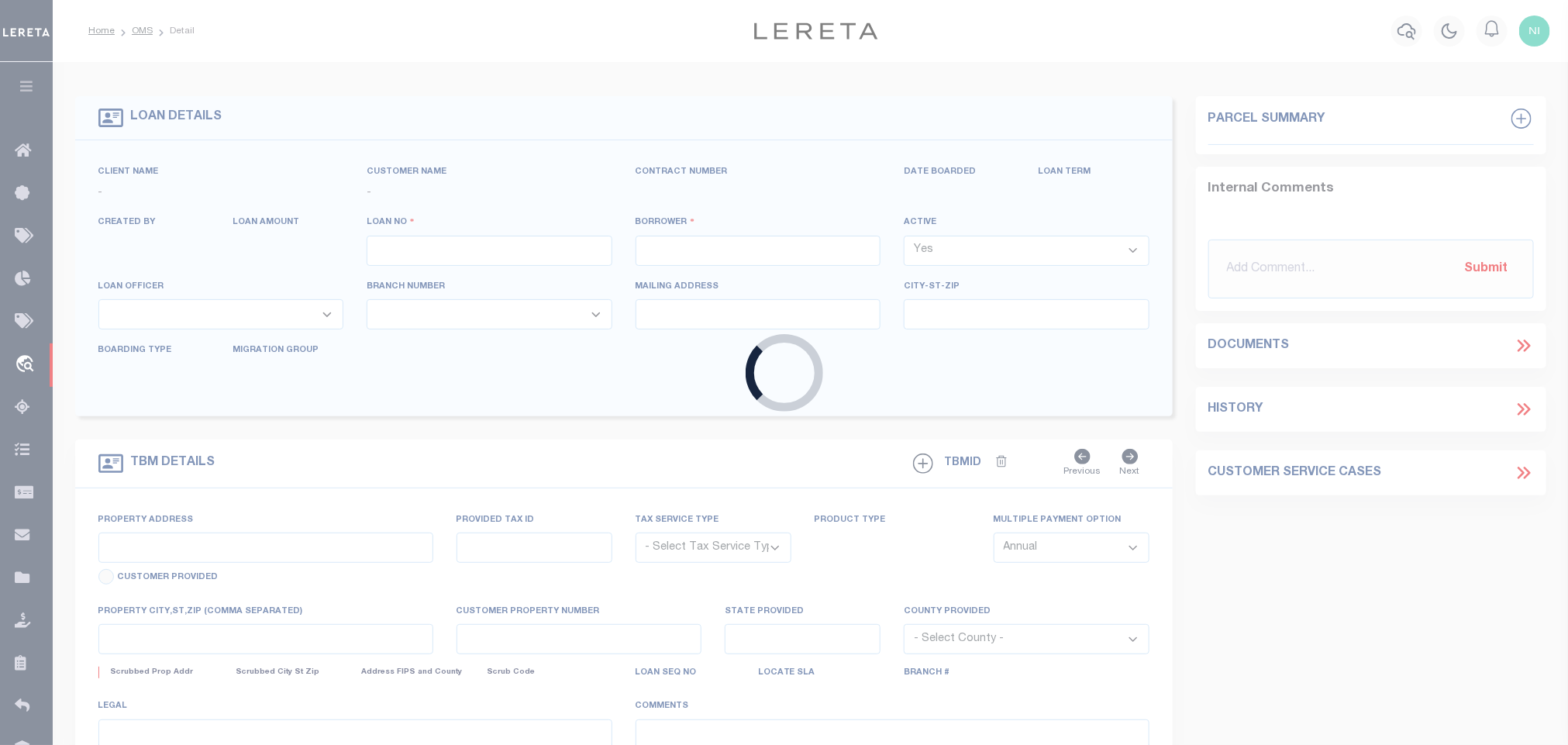
type input "7020262105"
type input "[PERSON_NAME]"
select select
type input "[STREET_ADDRESS]"
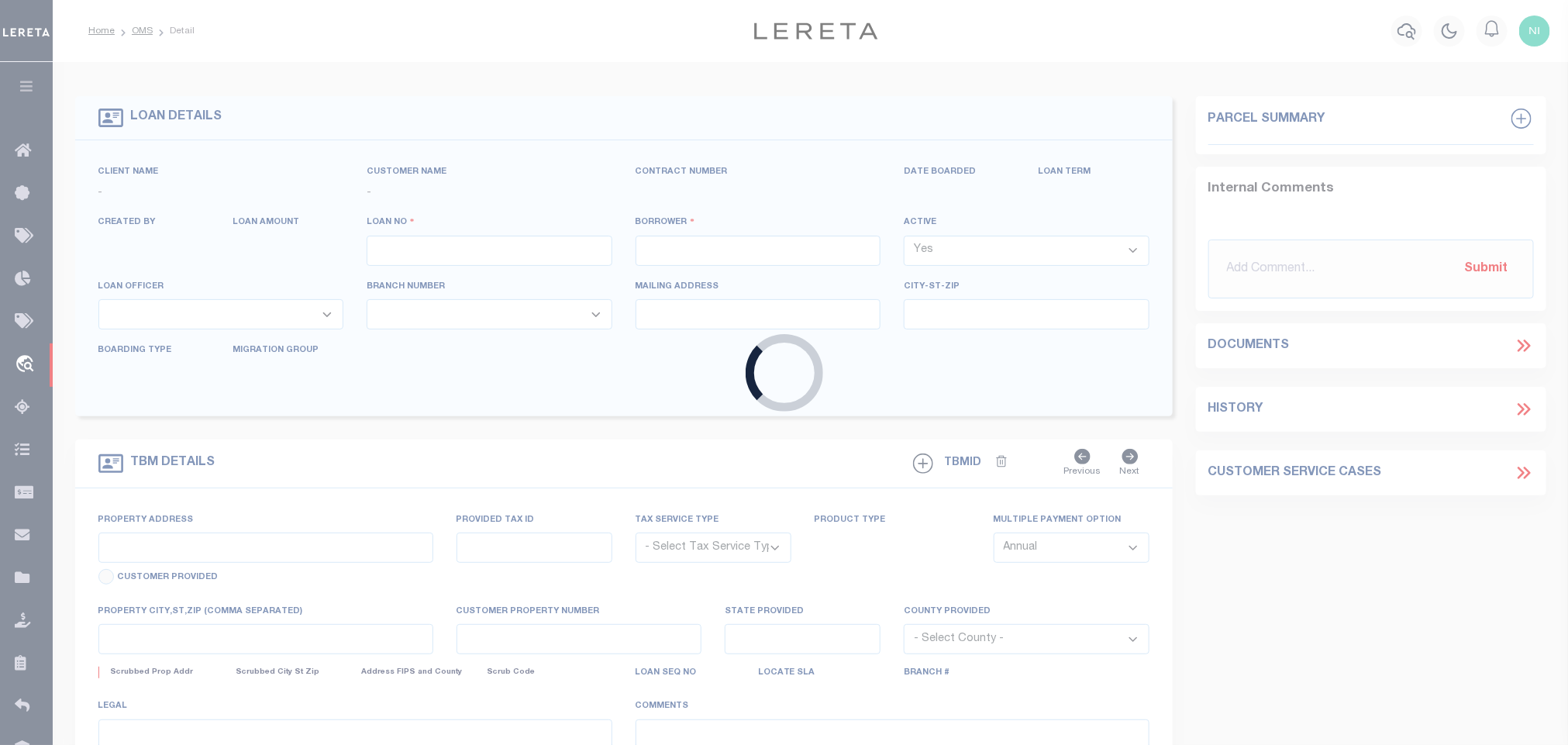
type input "[GEOGRAPHIC_DATA] 79720-6167"
select select
select select "NonEscrow"
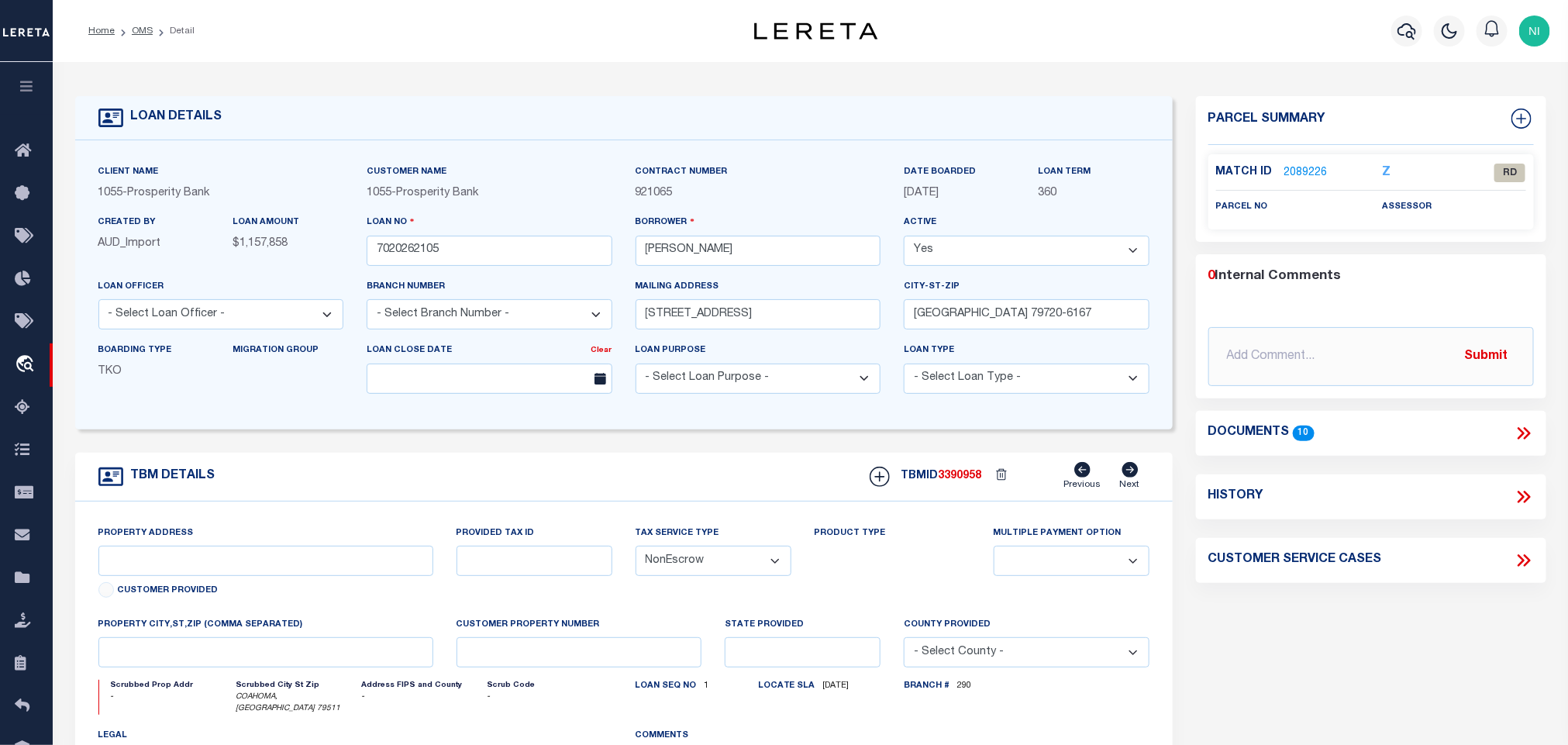
select select "3276"
select select
type input "COAHOMA, [GEOGRAPHIC_DATA] 79511"
type input "[GEOGRAPHIC_DATA]"
type textarea "FLDT 887 ACRES [GEOGRAPHIC_DATA] [GEOGRAPHIC_DATA] [GEOGRAPHIC_DATA] 79511 - [G…"
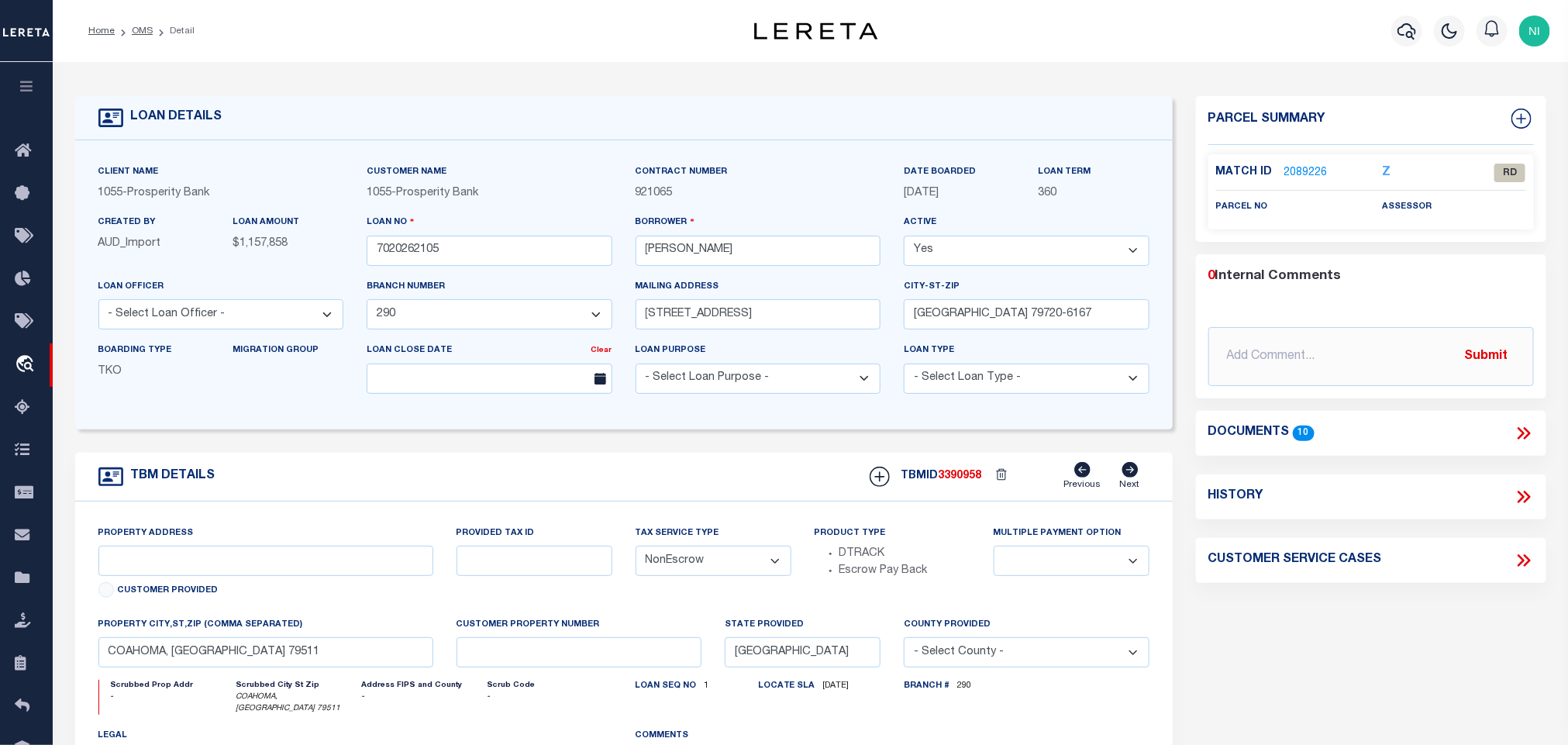
click at [1519, 429] on icon at bounding box center [1521, 433] width 7 height 13
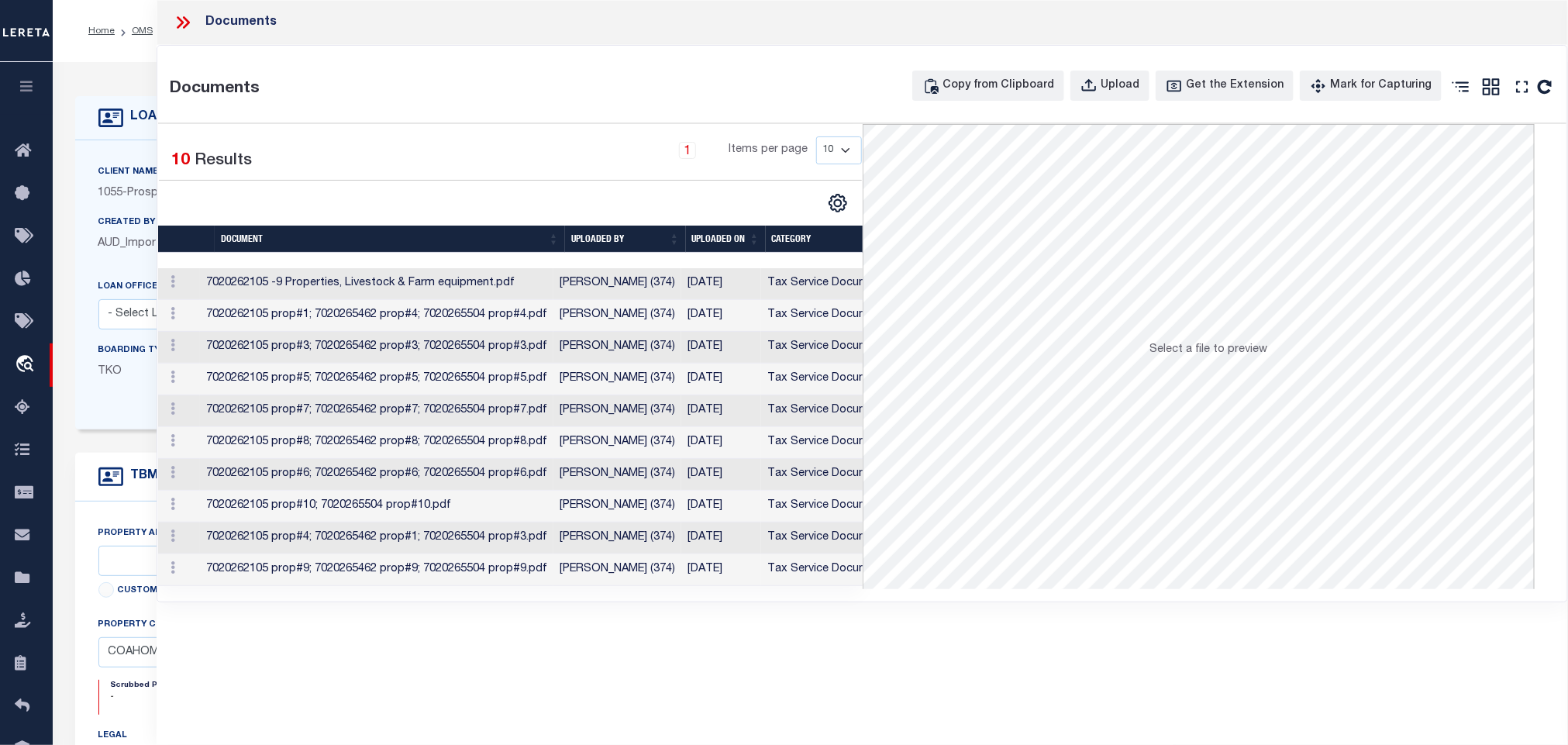
click at [185, 24] on icon at bounding box center [183, 23] width 20 height 20
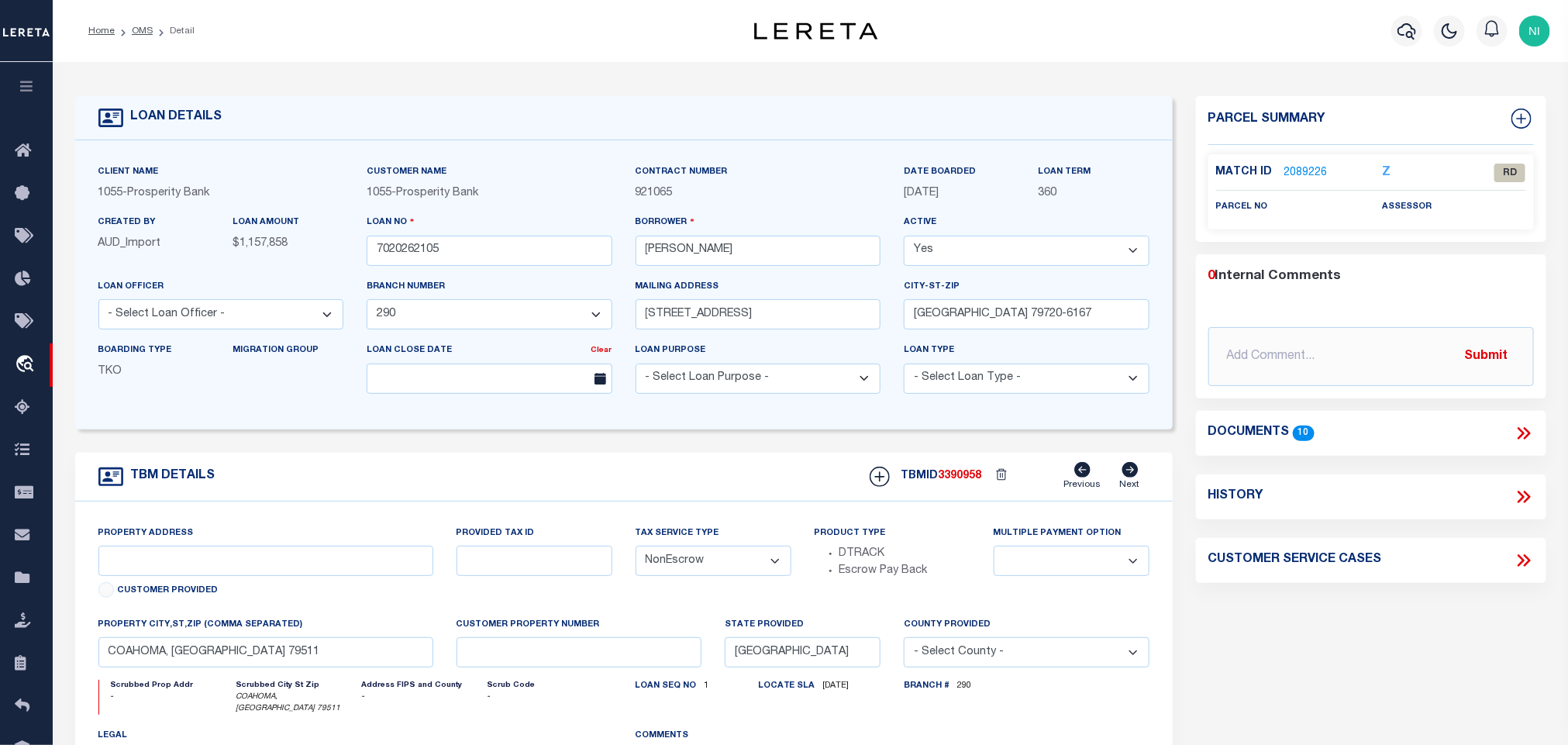
click at [1511, 428] on div "Documents 10" at bounding box center [1372, 433] width 326 height 20
click at [1522, 429] on icon at bounding box center [1524, 433] width 20 height 20
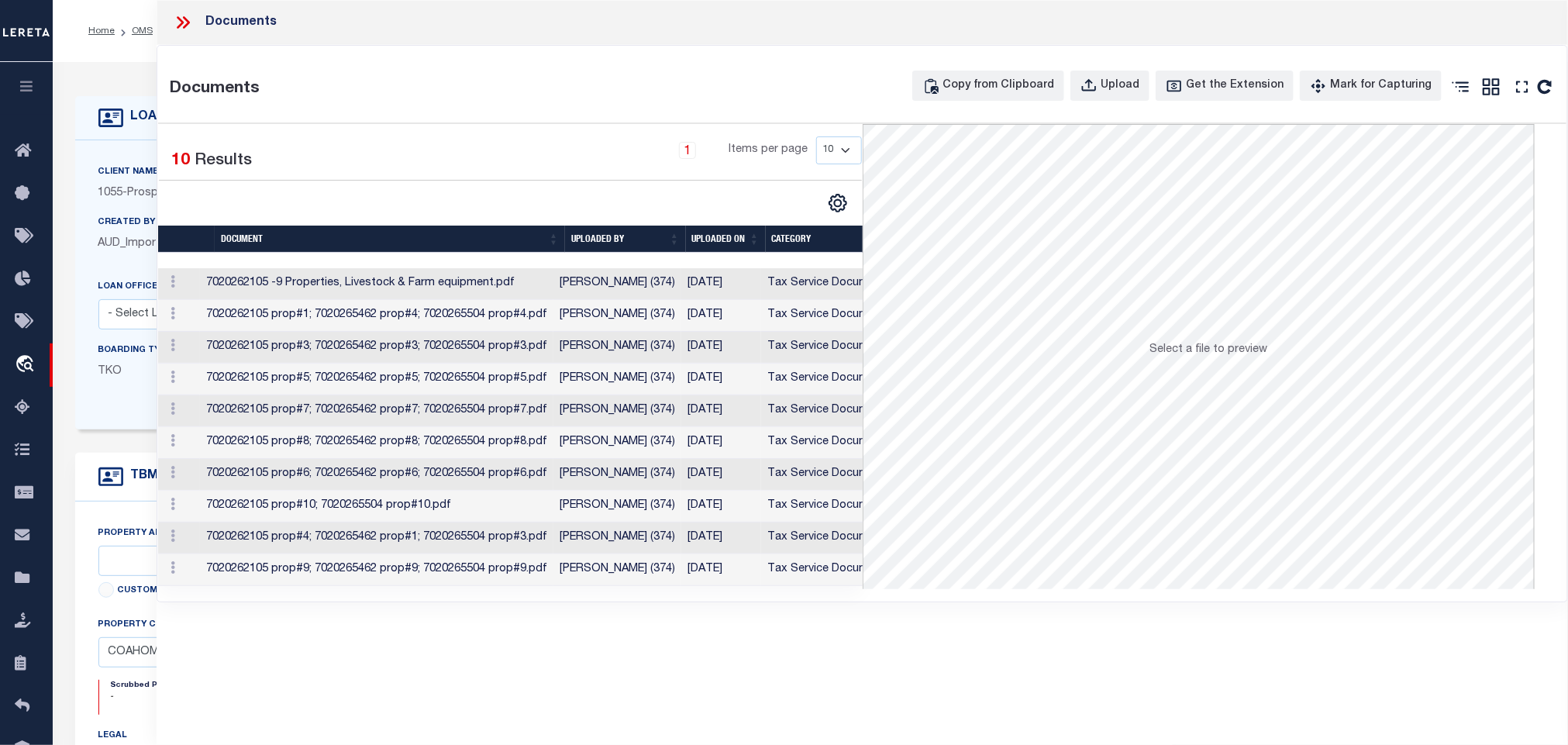
click at [454, 281] on td "7020262105 -9 Properties, Livestock & Farm equipment.pdf" at bounding box center [376, 284] width 353 height 32
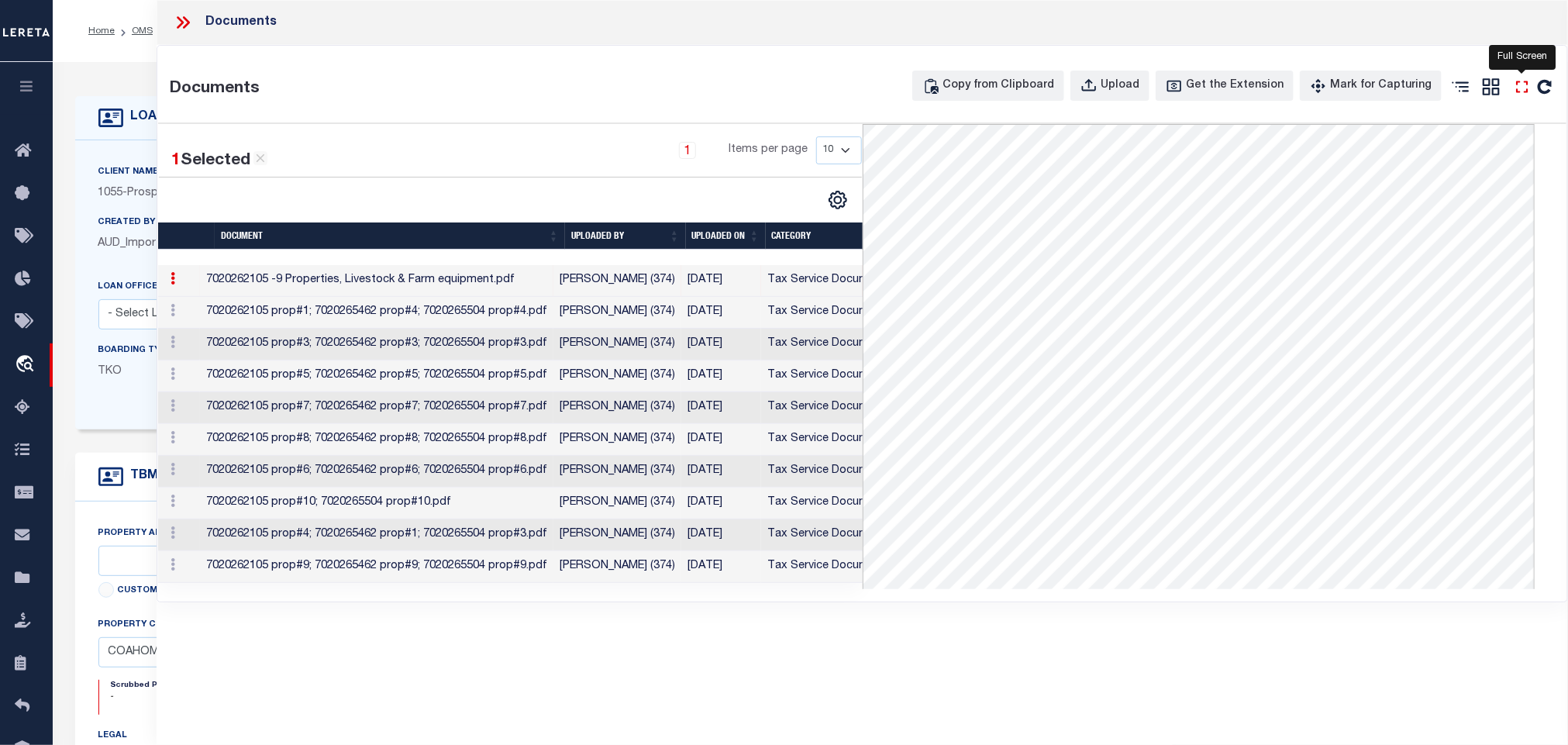
click at [1521, 89] on icon at bounding box center [1522, 86] width 20 height 20
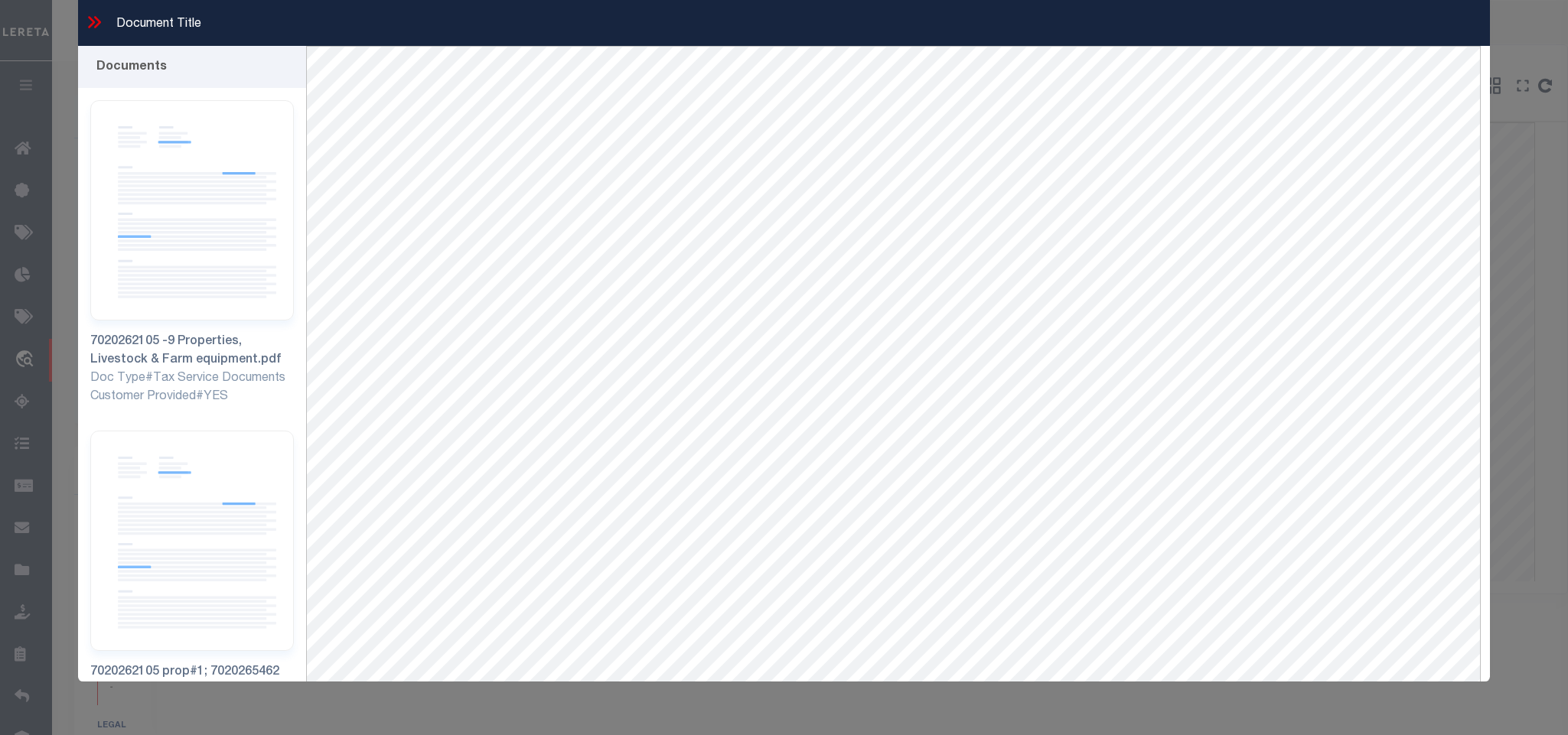
click at [95, 16] on icon at bounding box center [94, 22] width 20 height 20
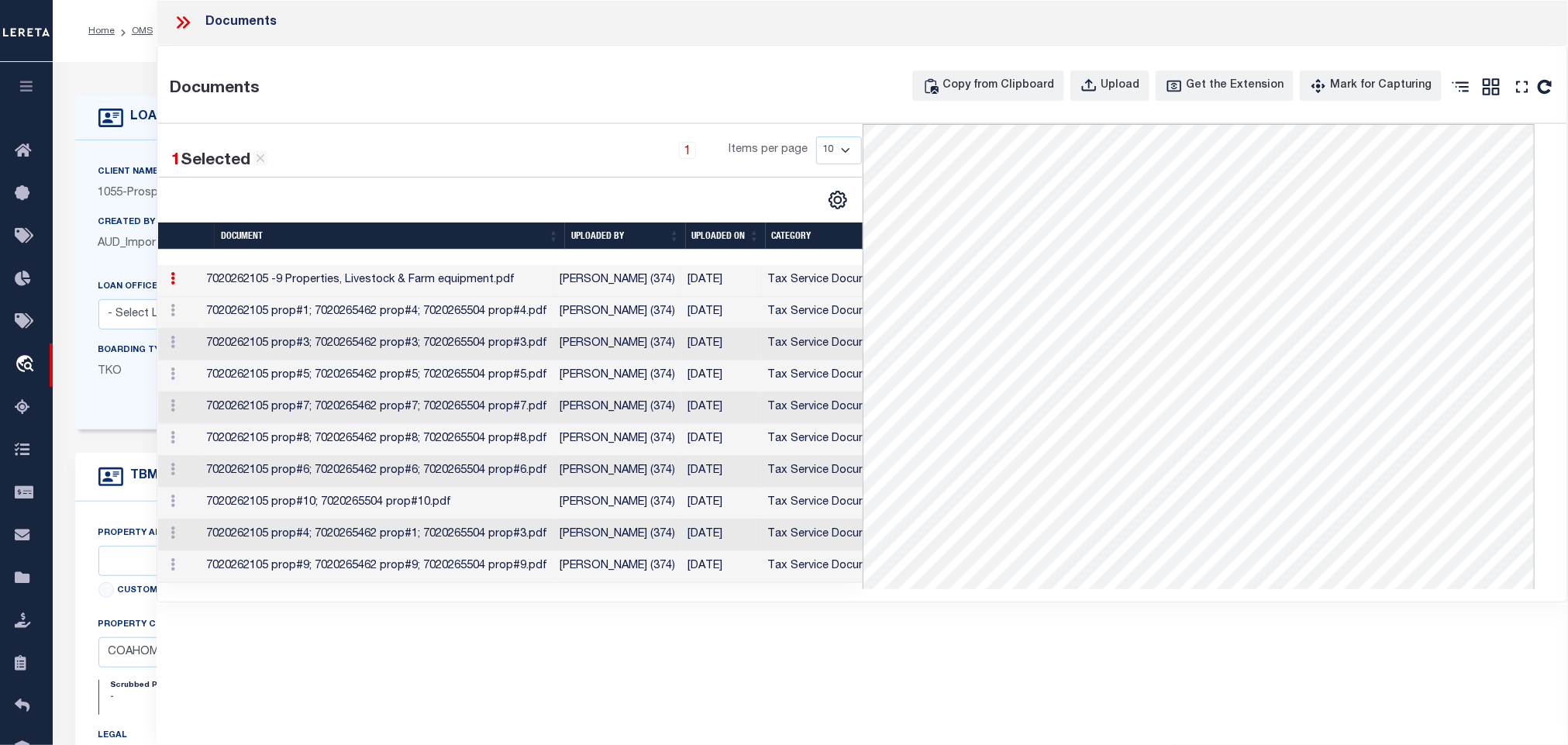
click at [554, 319] on td "7020262105 prop#1; 7020265462 prop#4; 7020265504 prop#4.pdf" at bounding box center [376, 313] width 353 height 32
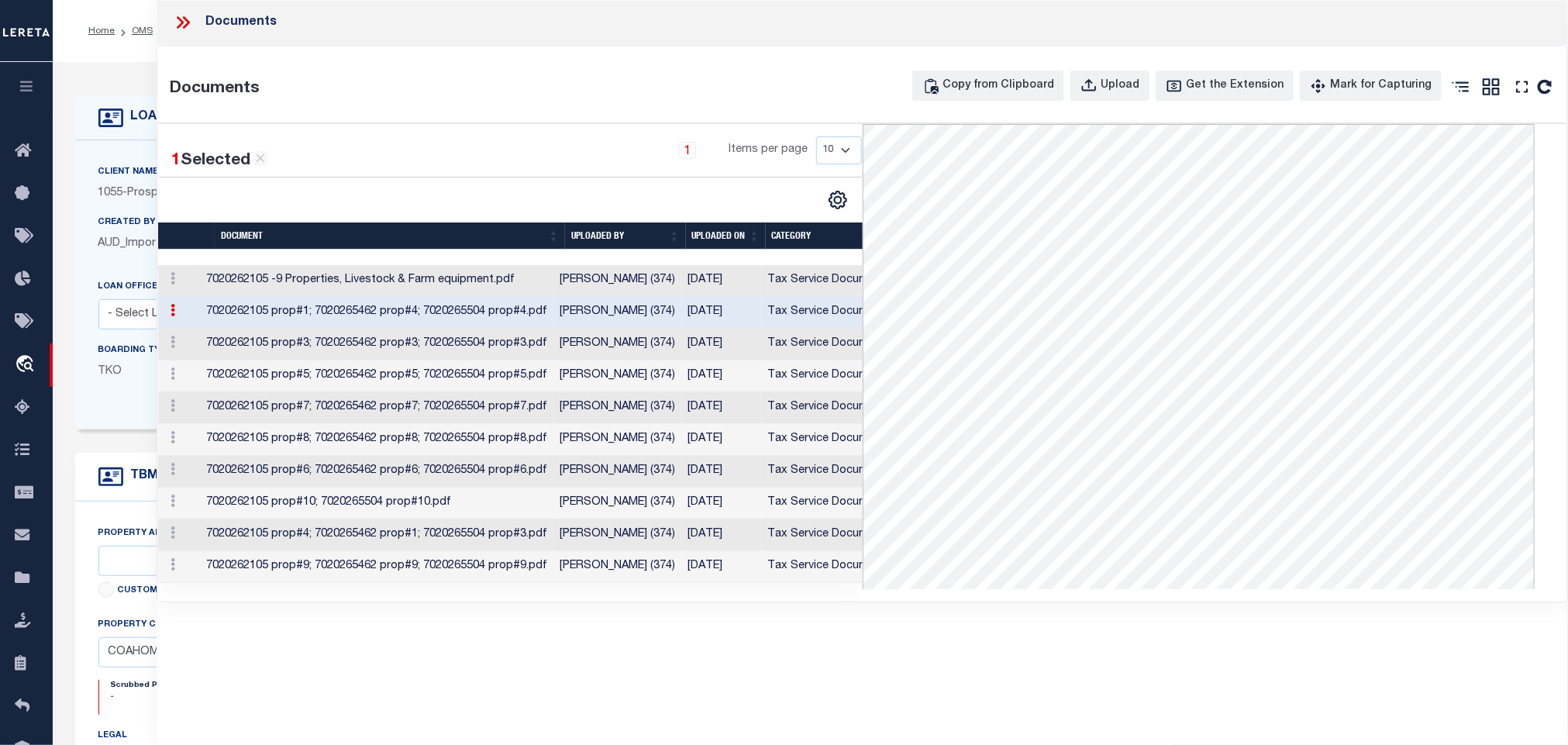
click at [543, 345] on td "7020262105 prop#3; 7020265462 prop#3; 7020265504 prop#3.pdf" at bounding box center [376, 344] width 353 height 32
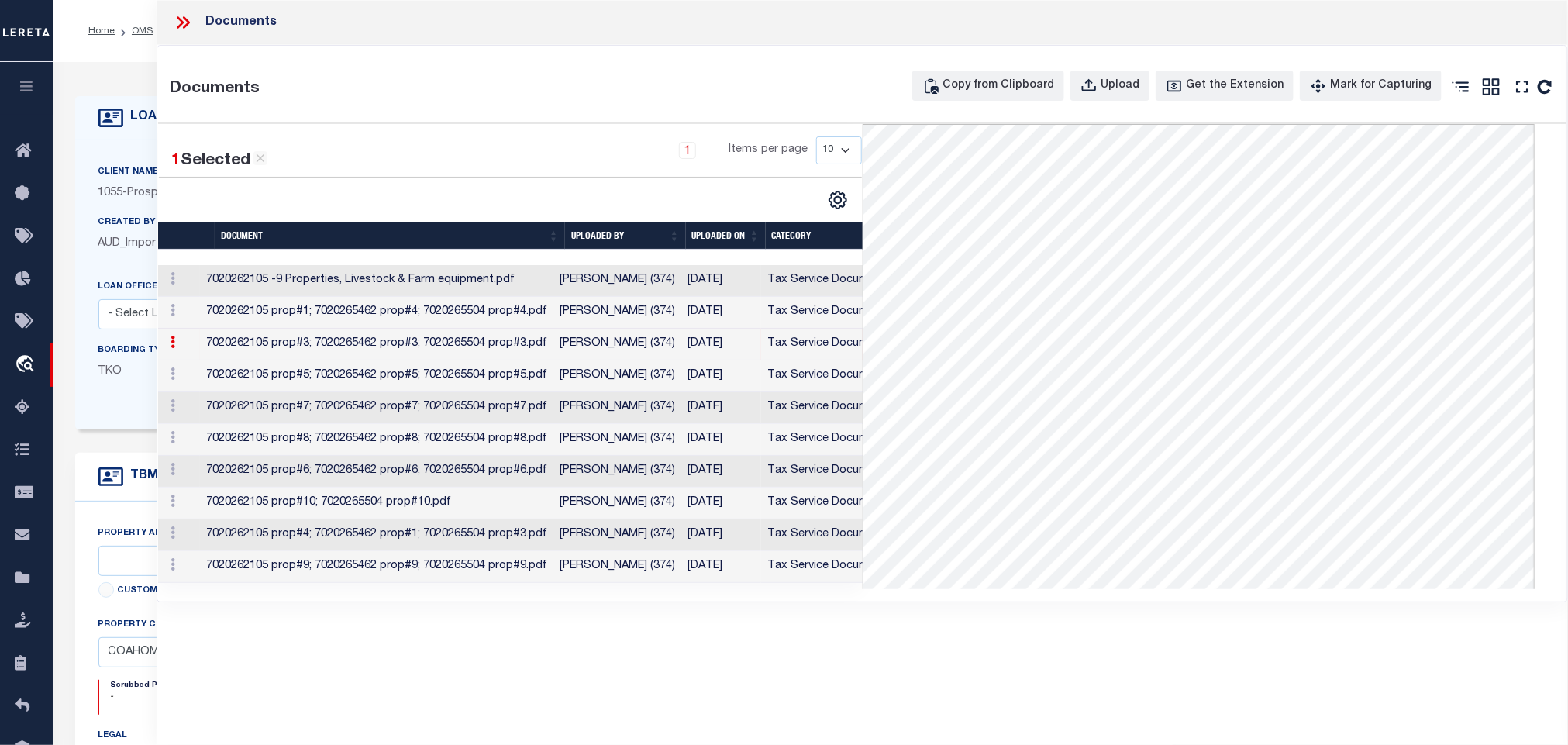
click at [449, 285] on td "7020262105 -9 Properties, Livestock & Farm equipment.pdf" at bounding box center [376, 280] width 353 height 32
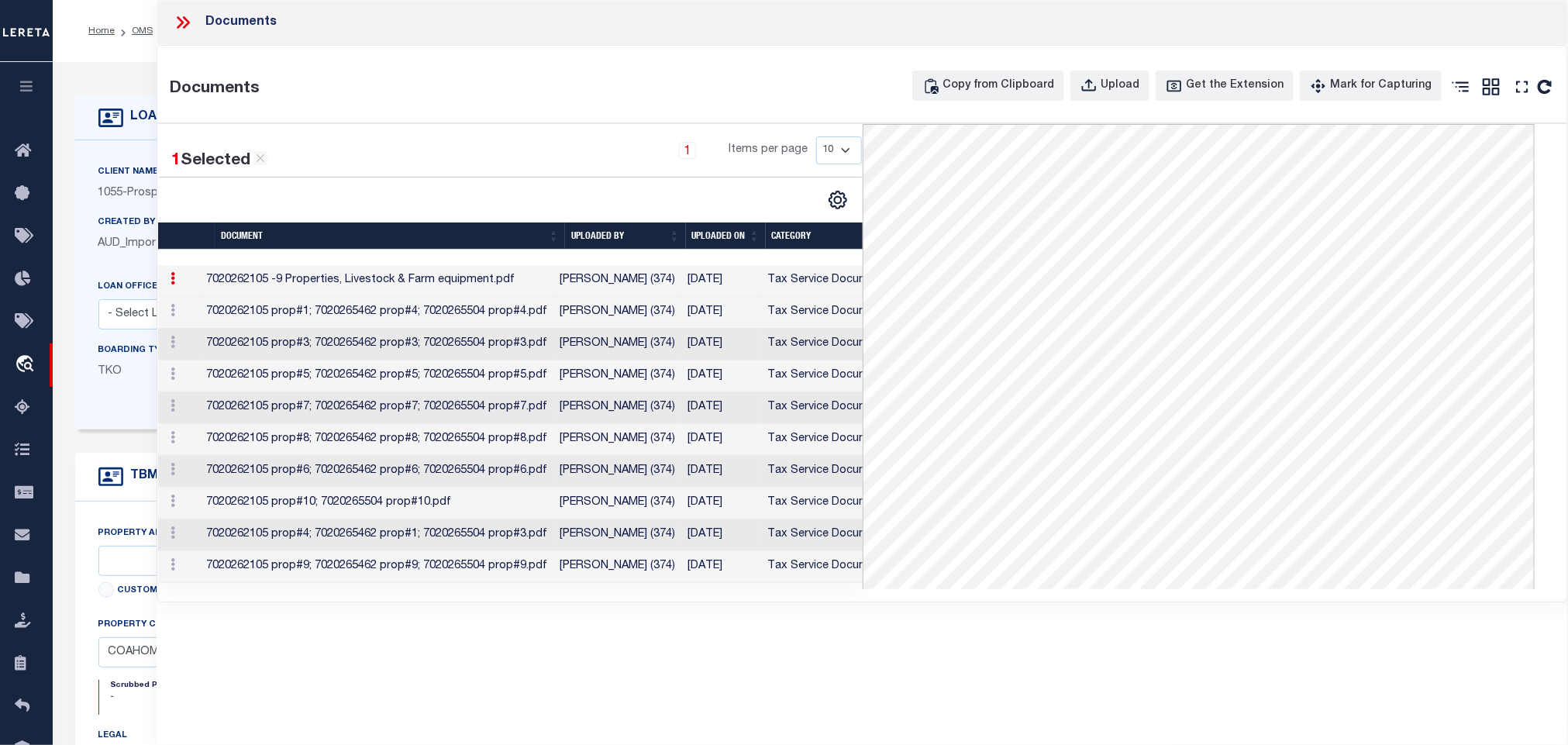
click at [449, 336] on td "7020262105 prop#3; 7020265462 prop#3; 7020265504 prop#3.pdf" at bounding box center [376, 344] width 353 height 32
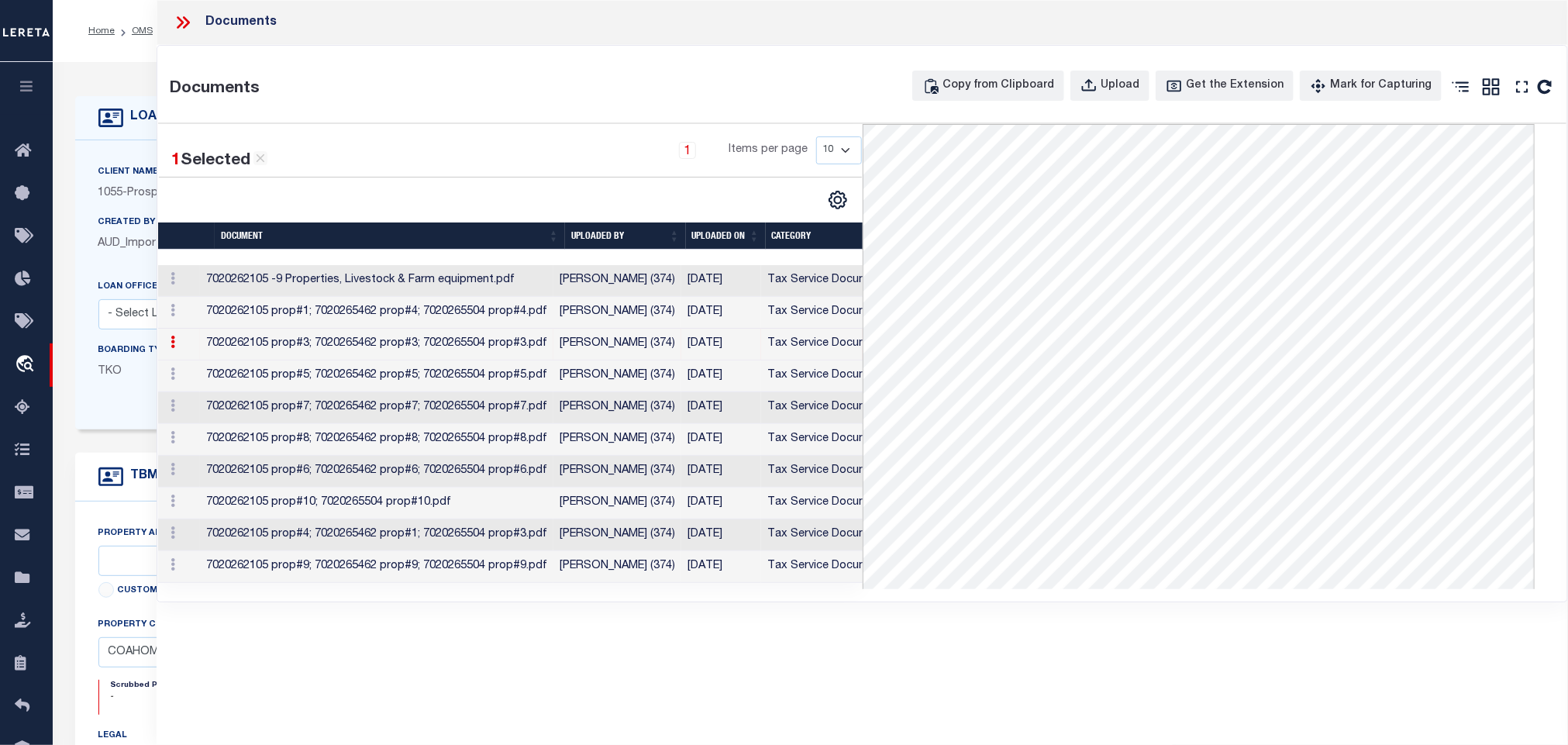
click at [529, 350] on td "7020262105 prop#3; 7020265462 prop#3; 7020265504 prop#3.pdf" at bounding box center [376, 344] width 353 height 32
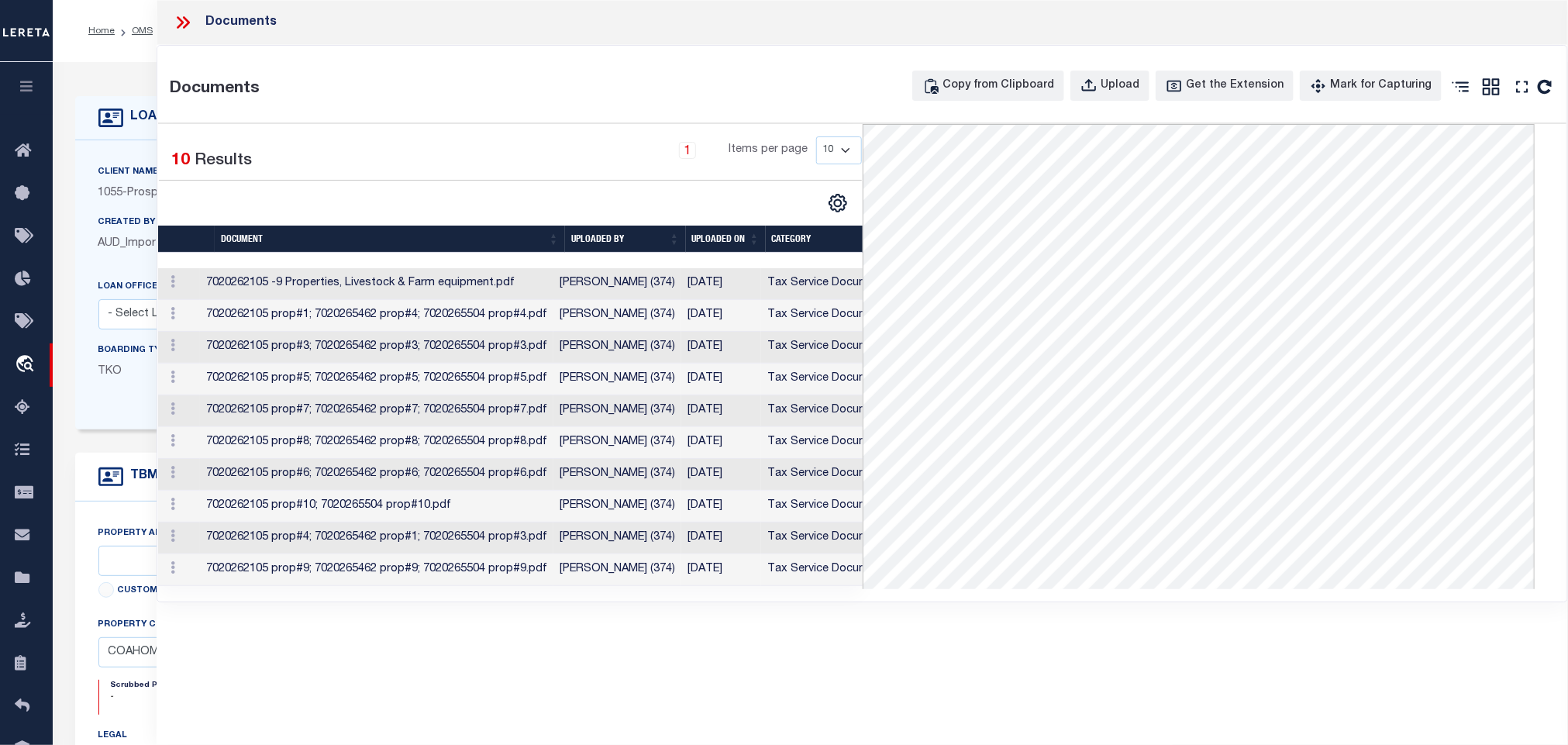
click at [432, 281] on td "7020262105 -9 Properties, Livestock & Farm equipment.pdf" at bounding box center [376, 284] width 353 height 32
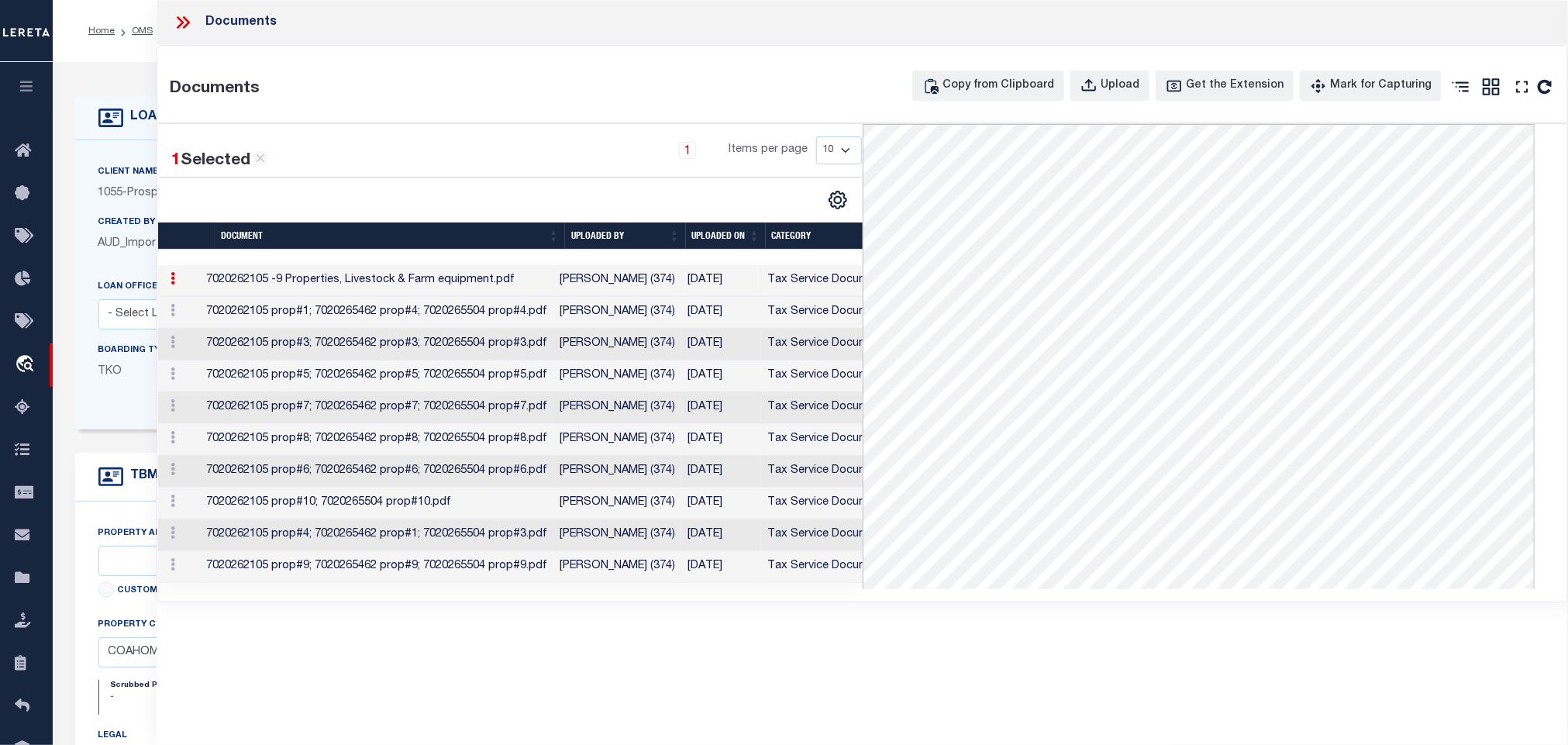
click at [181, 29] on icon at bounding box center [183, 23] width 20 height 20
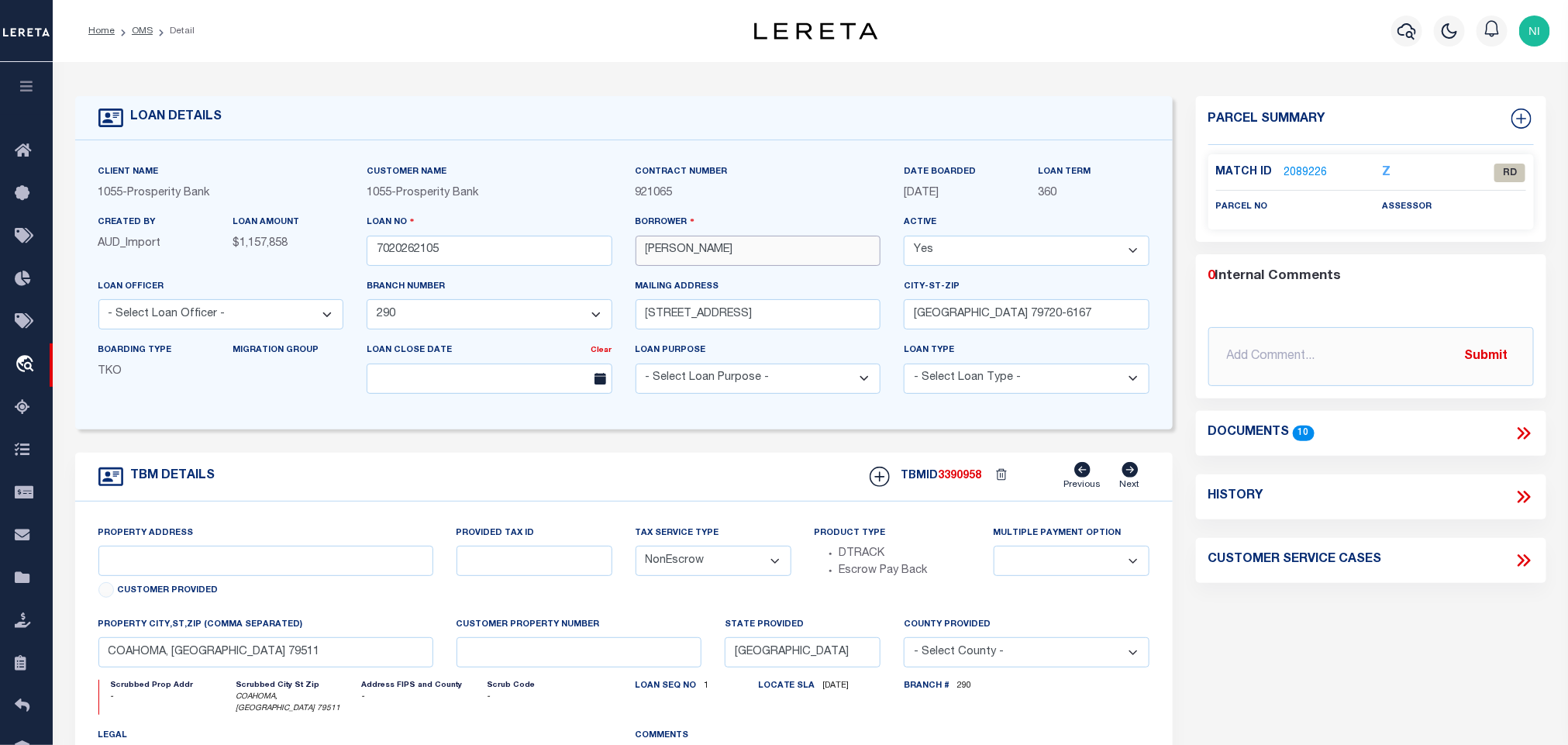
click at [710, 248] on input "[PERSON_NAME]" at bounding box center [758, 251] width 246 height 31
click at [1515, 433] on icon at bounding box center [1524, 433] width 20 height 20
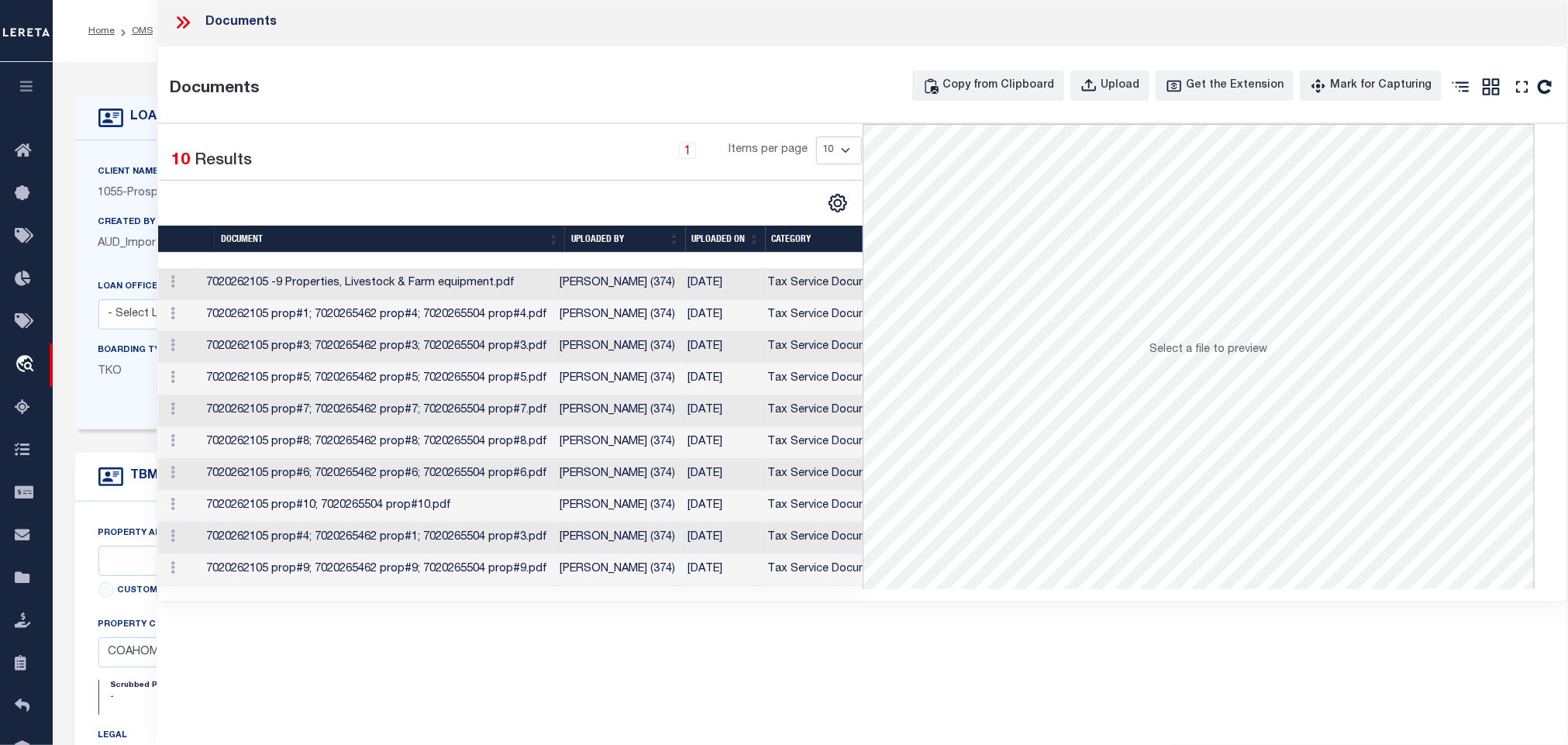
click at [487, 322] on td "7020262105 prop#1; 7020265462 prop#4; 7020265504 prop#4.pdf" at bounding box center [376, 315] width 353 height 32
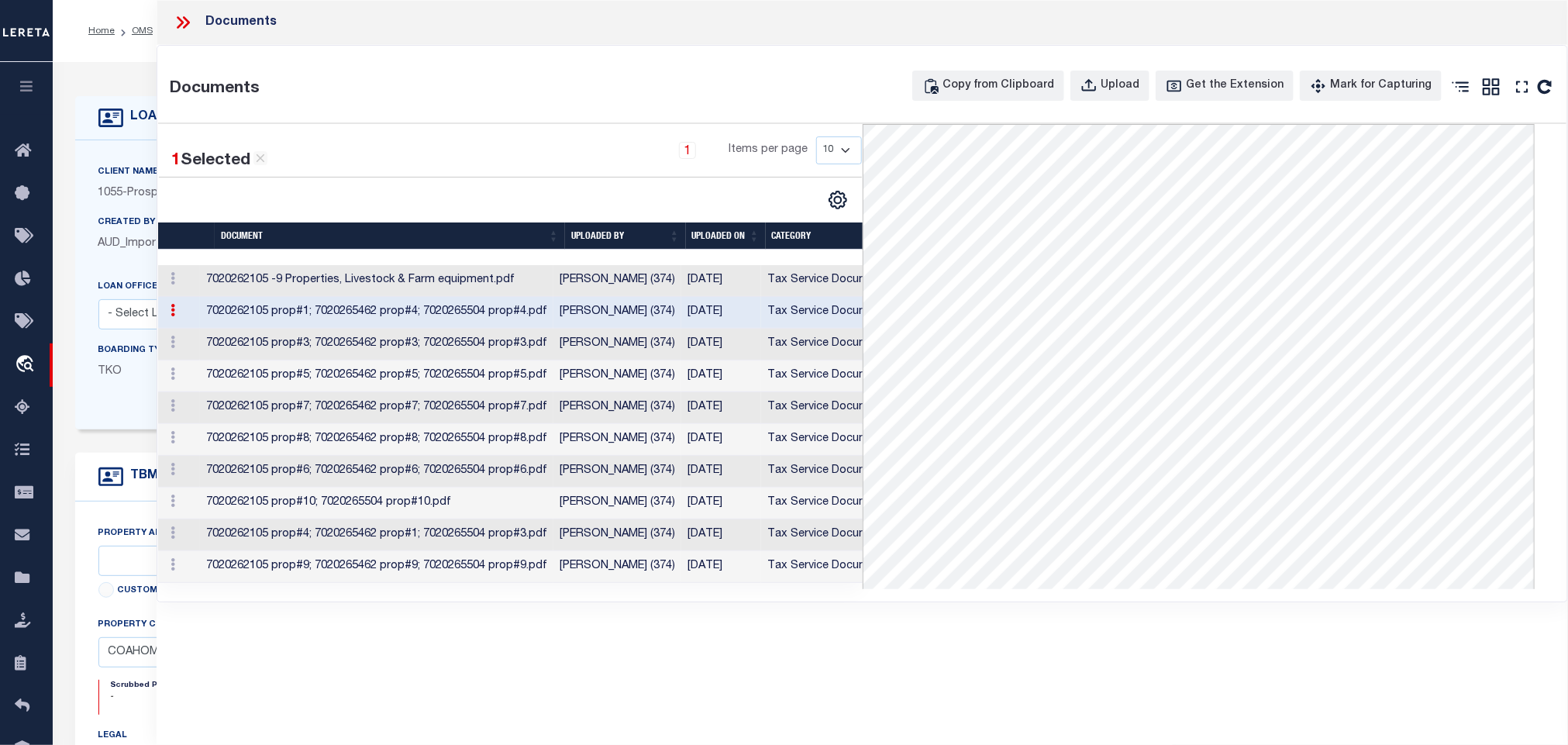
click at [554, 342] on td "7020262105 prop#3; 7020265462 prop#3; 7020265504 prop#3.pdf" at bounding box center [376, 344] width 353 height 32
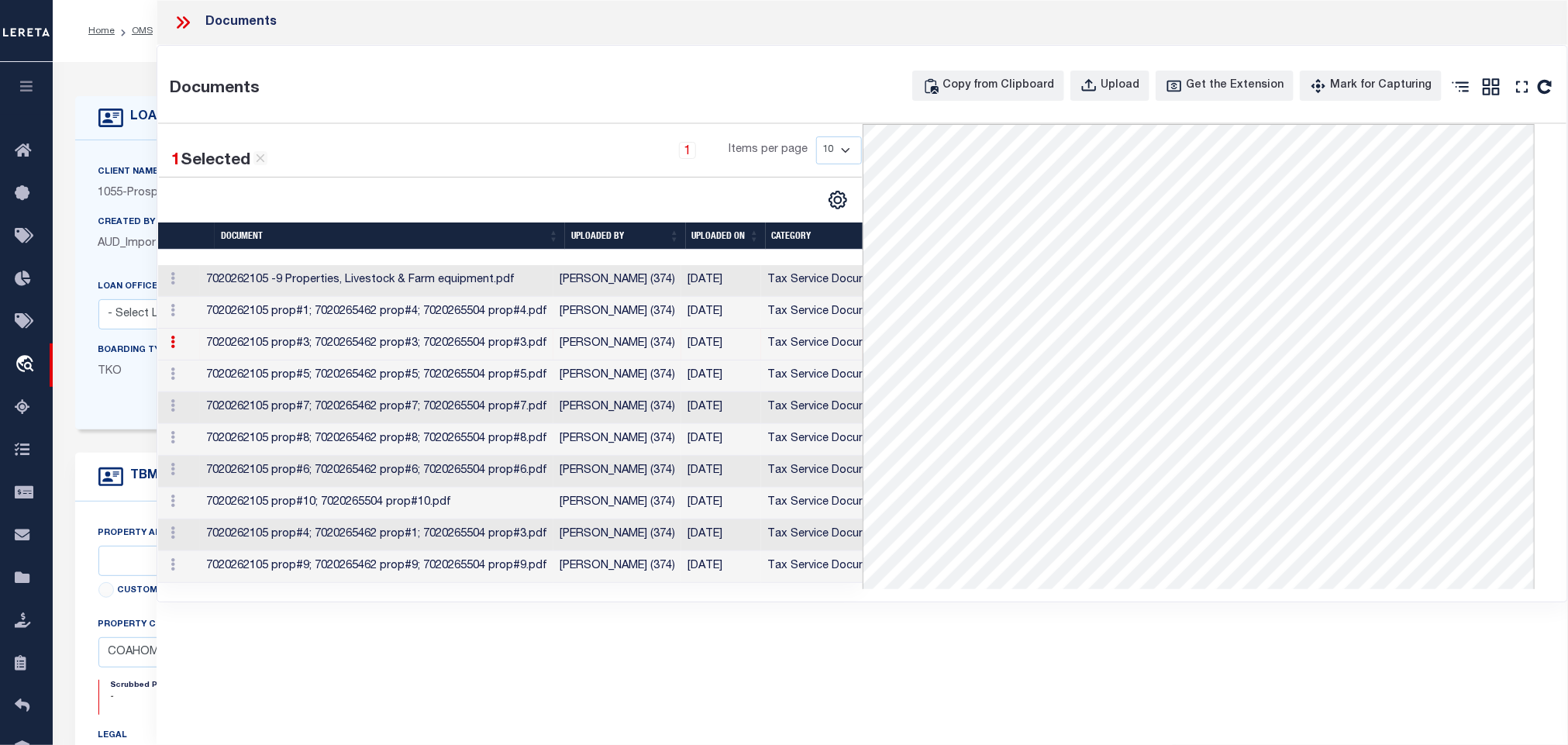
click at [492, 377] on td "7020262105 prop#5; 7020265462 prop#5; 7020265504 prop#5.pdf" at bounding box center [376, 376] width 353 height 32
